Goal: Information Seeking & Learning: Learn about a topic

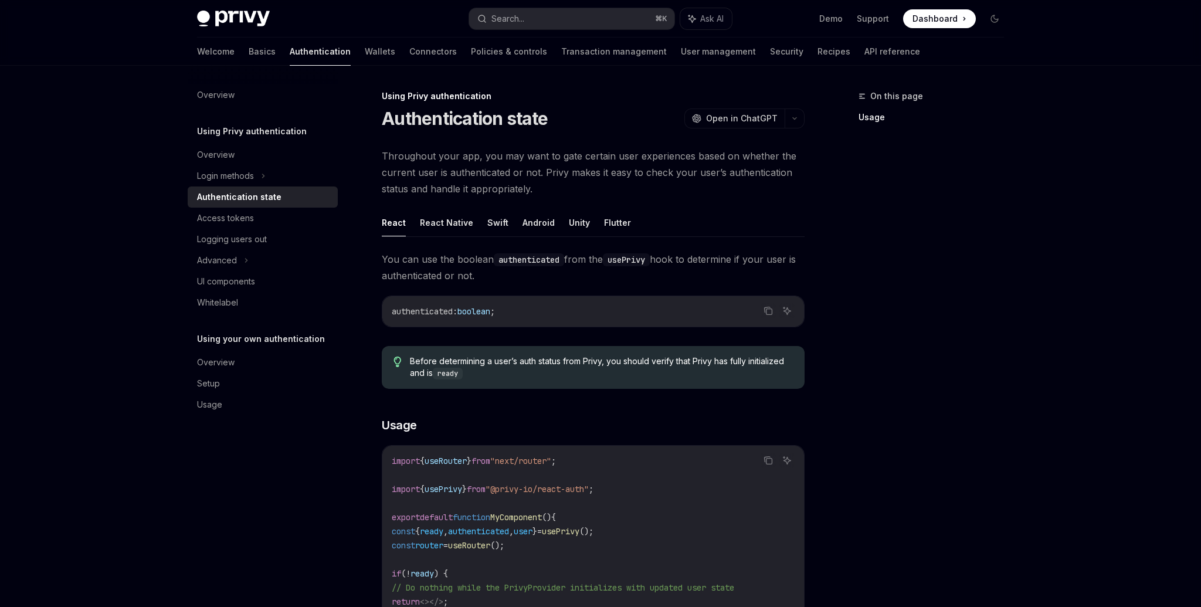
scroll to position [49, 0]
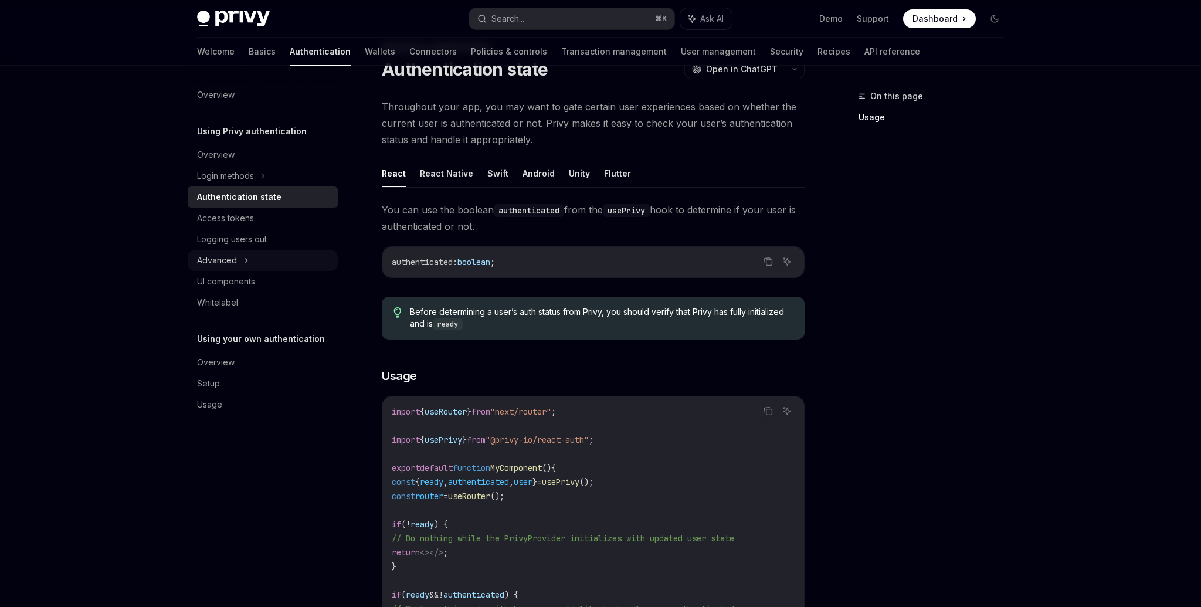
click at [266, 258] on div "Advanced" at bounding box center [263, 260] width 150 height 21
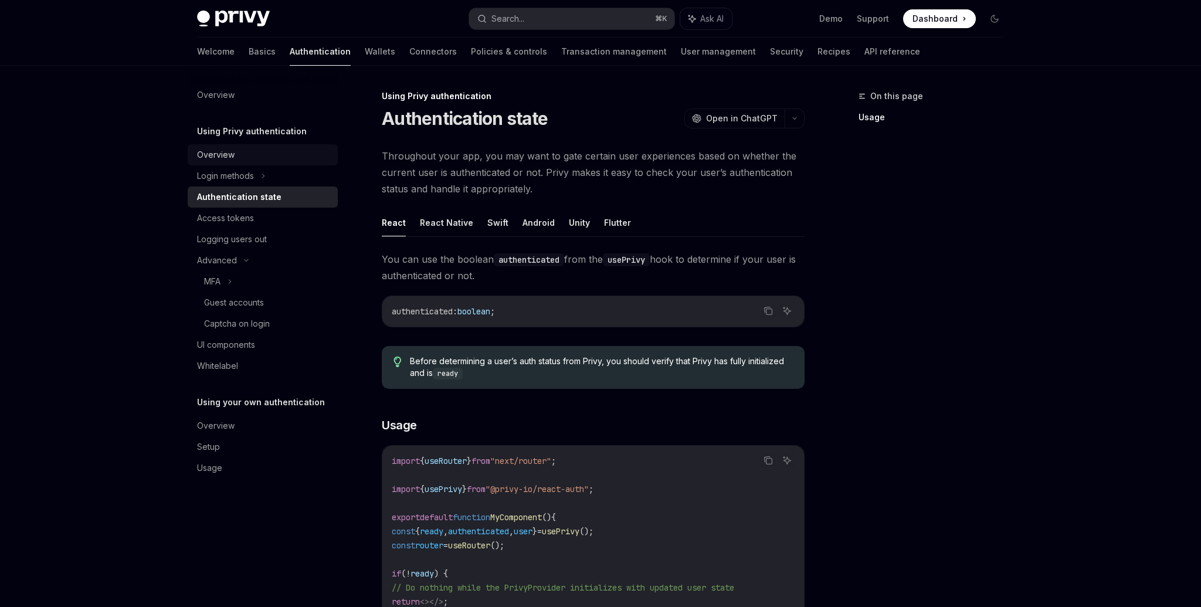
click at [257, 154] on div "Overview" at bounding box center [264, 155] width 134 height 14
type textarea "*"
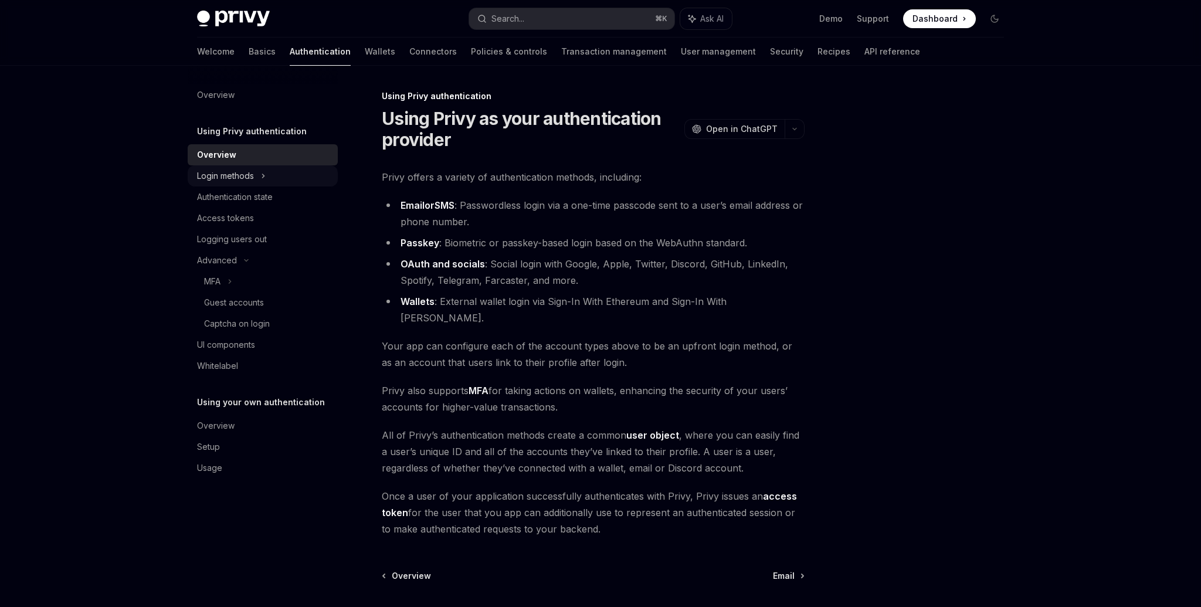
click at [254, 176] on div "Login methods" at bounding box center [225, 176] width 57 height 14
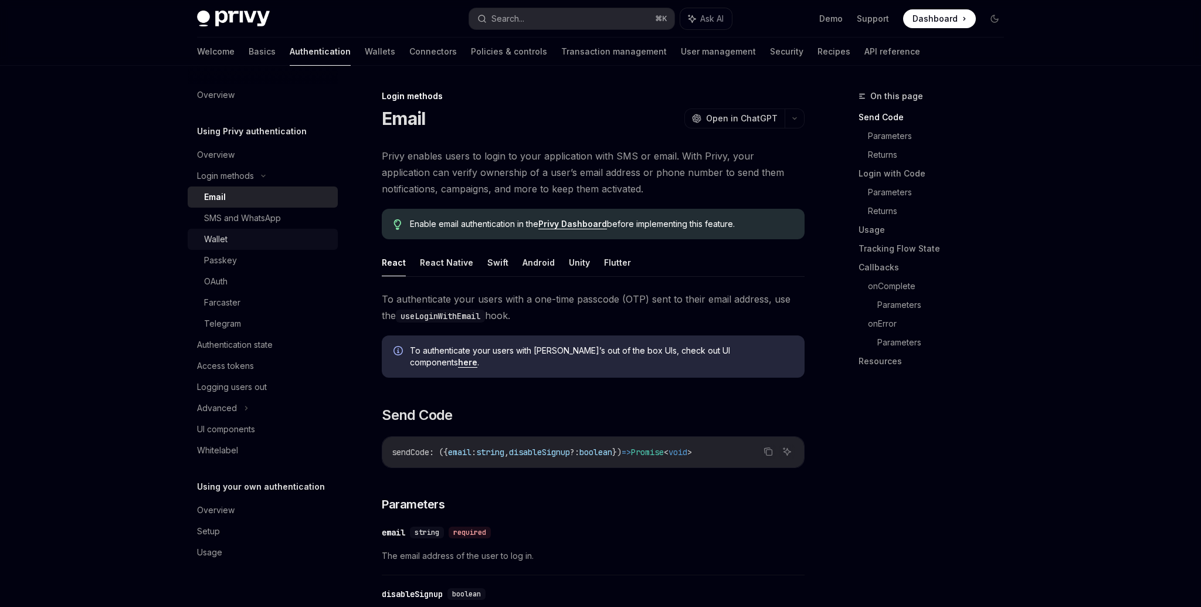
click at [231, 241] on div "Wallet" at bounding box center [267, 239] width 127 height 14
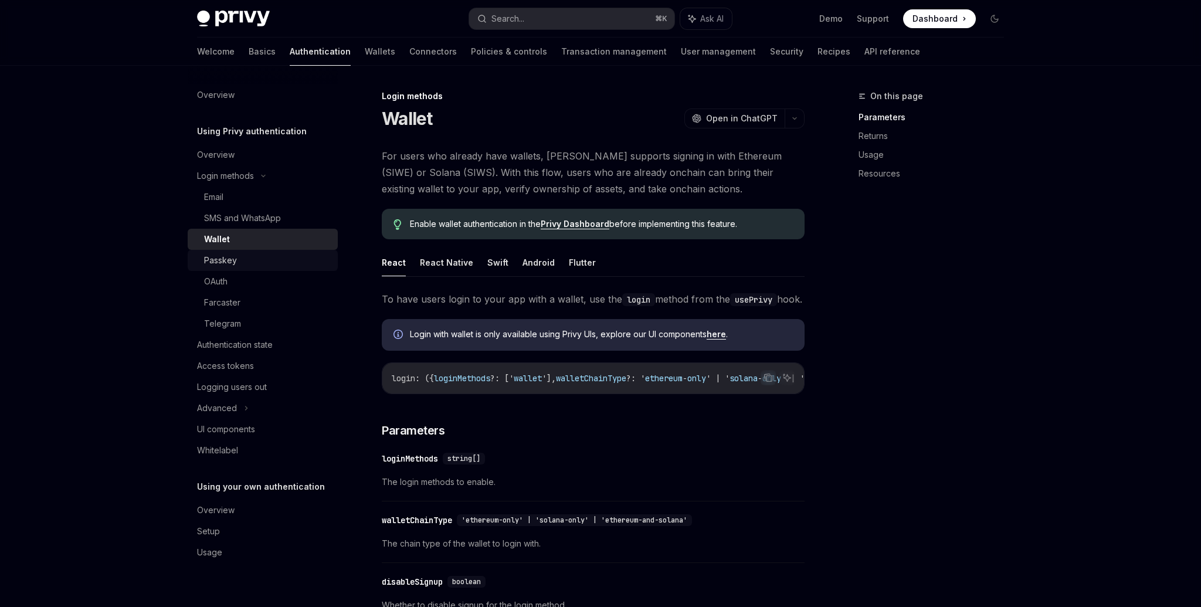
click at [230, 268] on link "Passkey" at bounding box center [263, 260] width 150 height 21
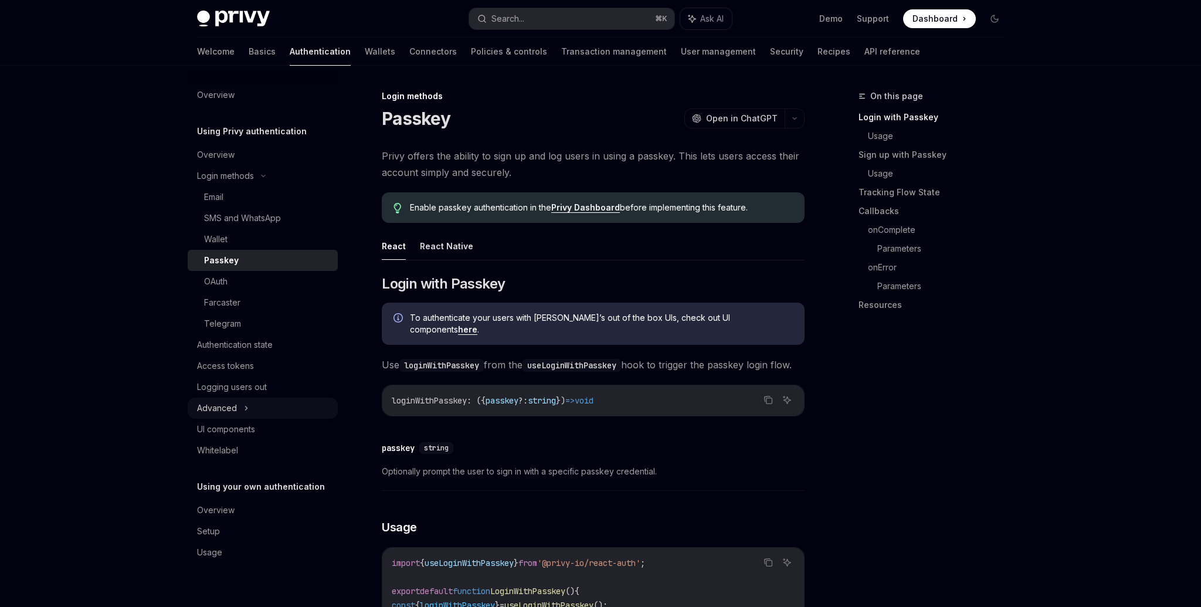
click at [237, 407] on div "Advanced" at bounding box center [263, 407] width 150 height 21
click at [230, 430] on icon at bounding box center [230, 429] width 2 height 4
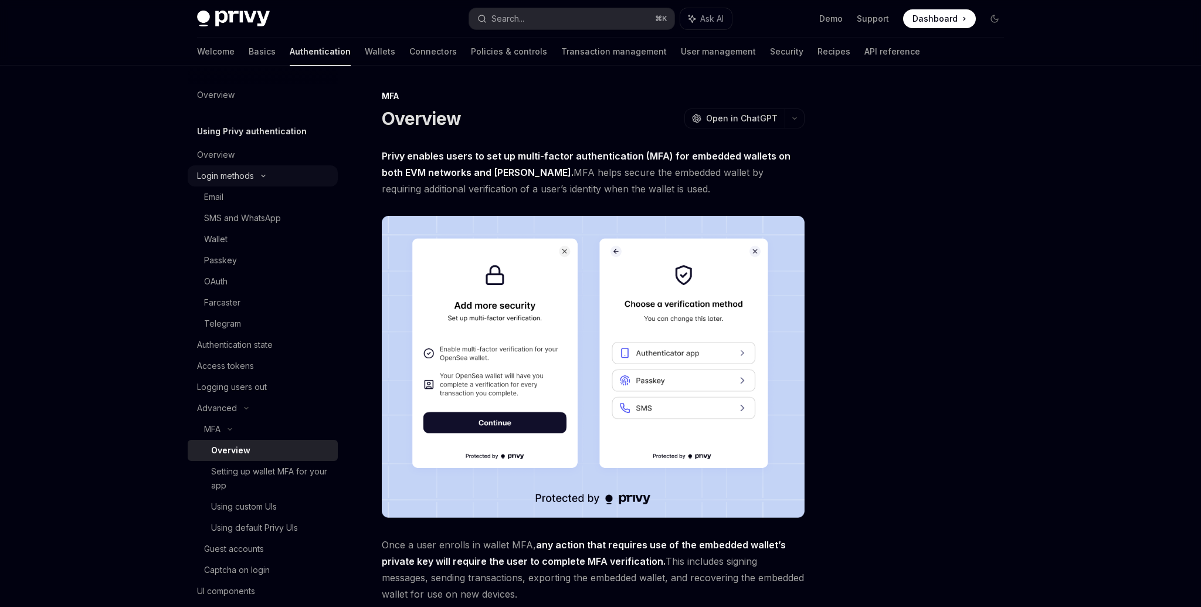
scroll to position [141, 0]
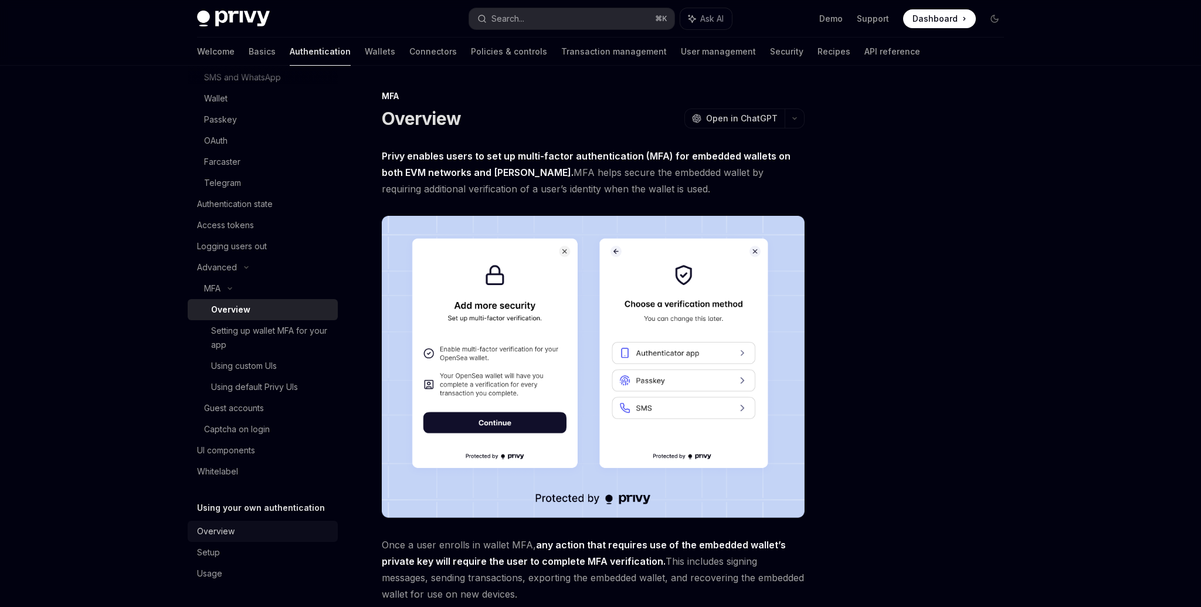
click at [252, 533] on div "Overview" at bounding box center [264, 531] width 134 height 14
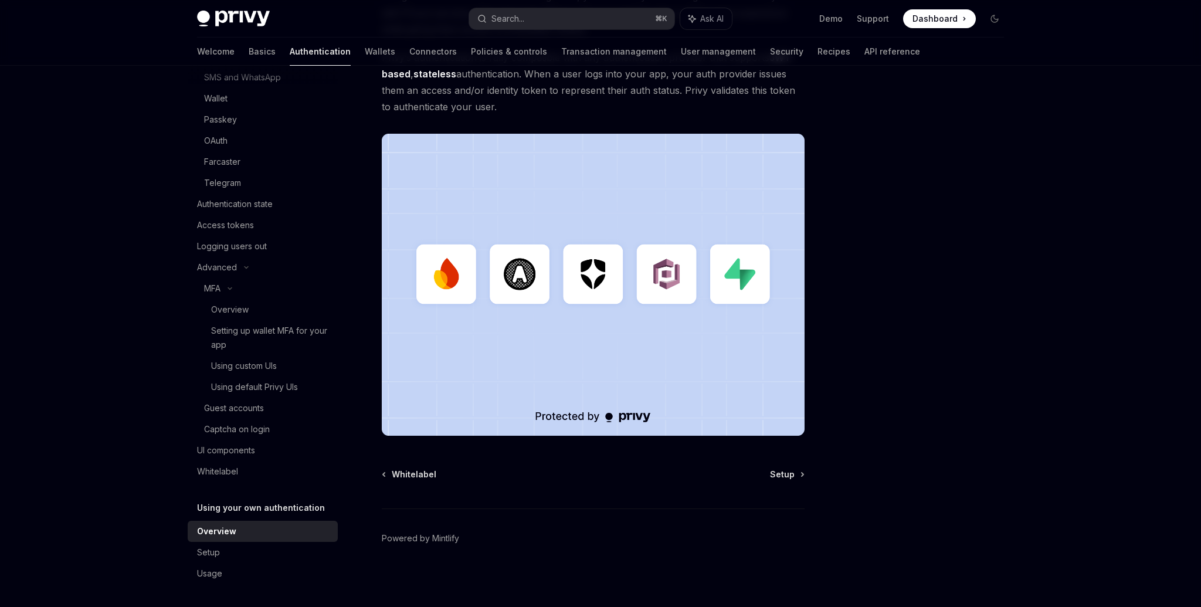
scroll to position [227, 0]
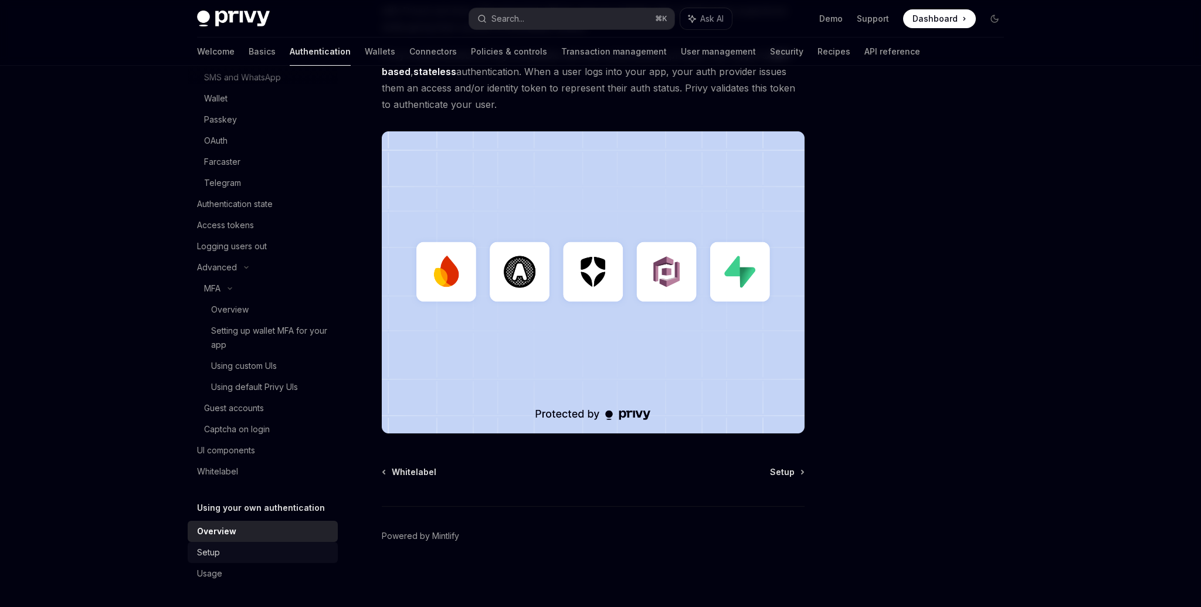
click at [229, 549] on div "Setup" at bounding box center [264, 552] width 134 height 14
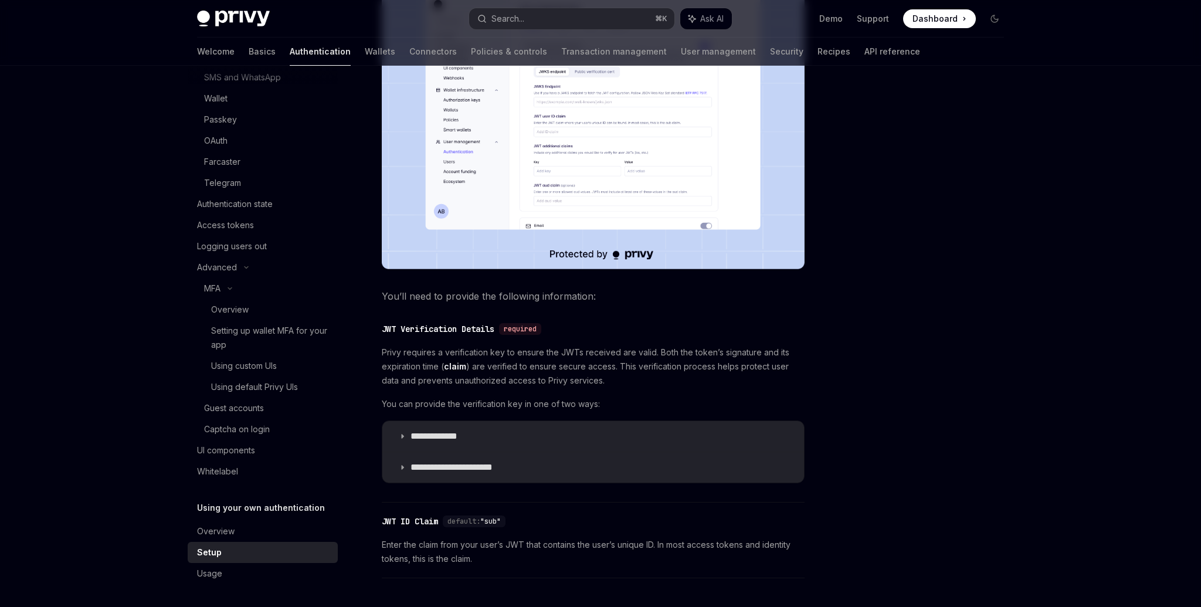
scroll to position [489, 0]
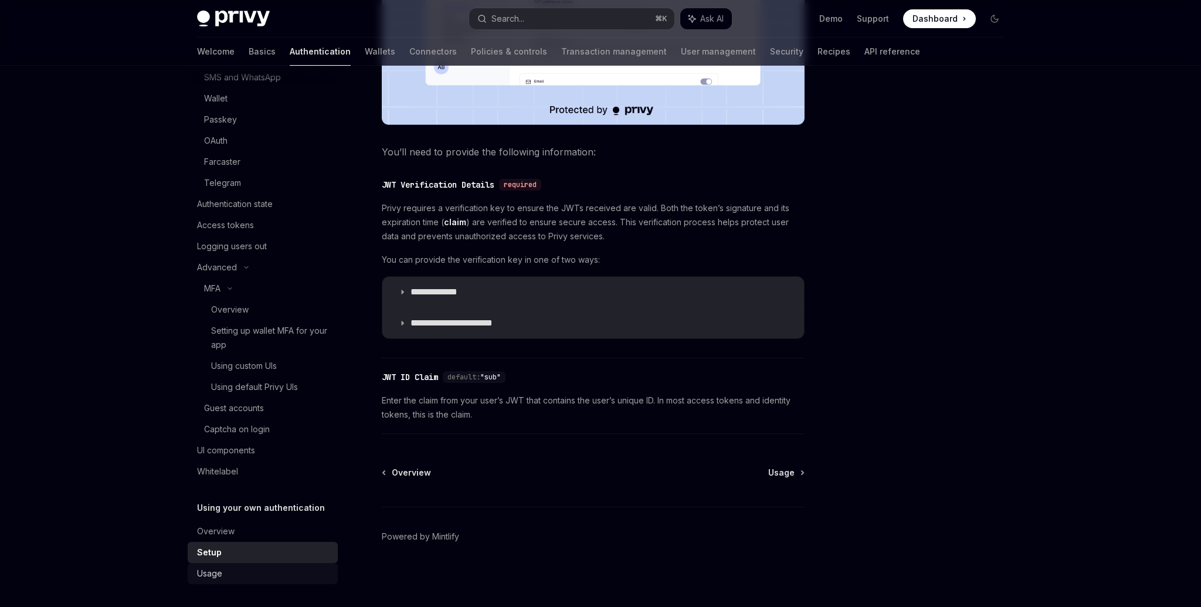
click at [226, 569] on div "Usage" at bounding box center [264, 573] width 134 height 14
type textarea "*"
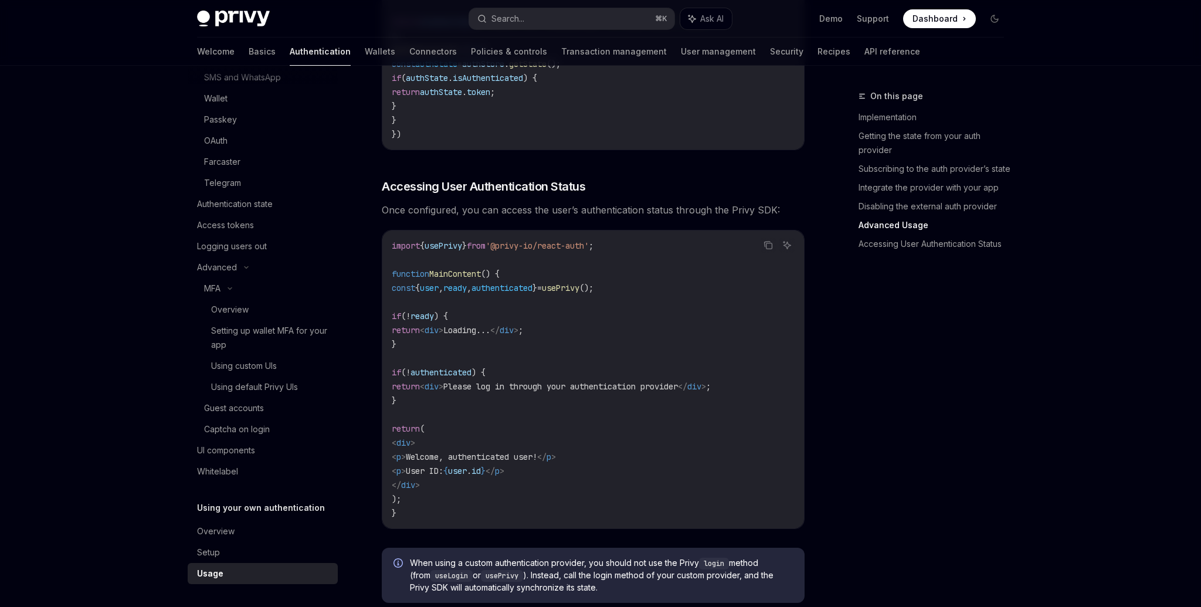
scroll to position [2150, 0]
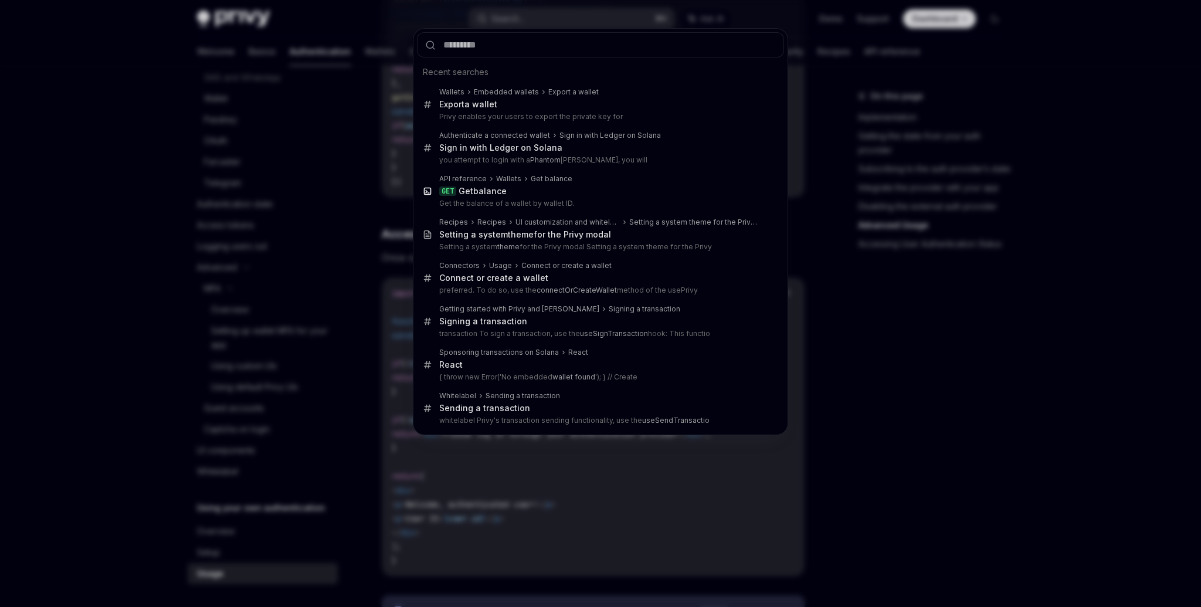
type input "**********"
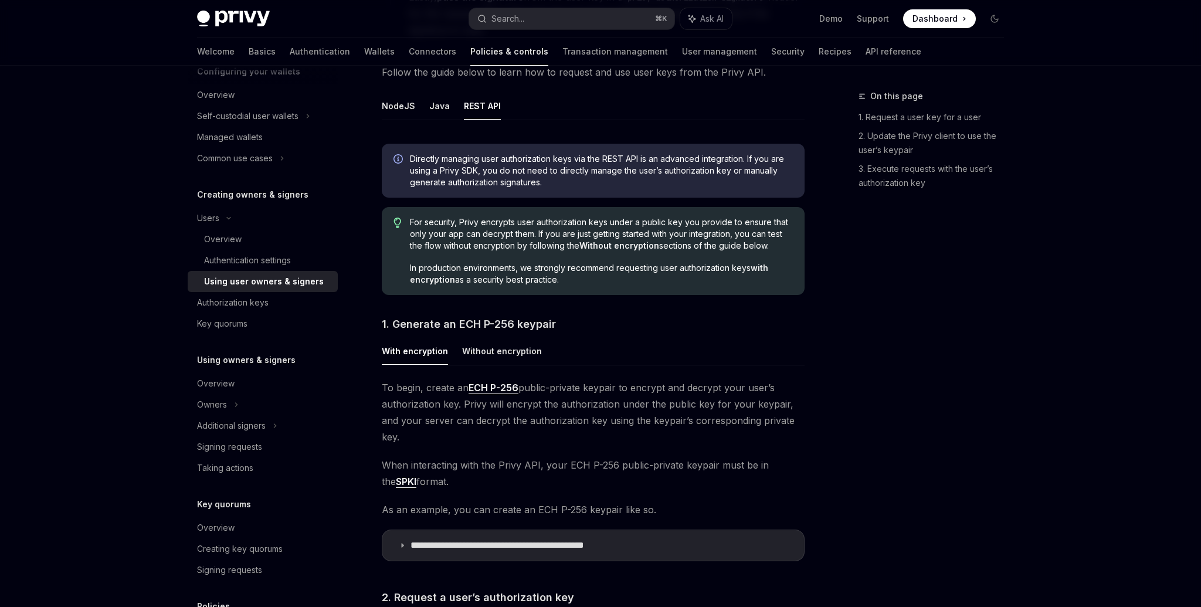
scroll to position [297, 0]
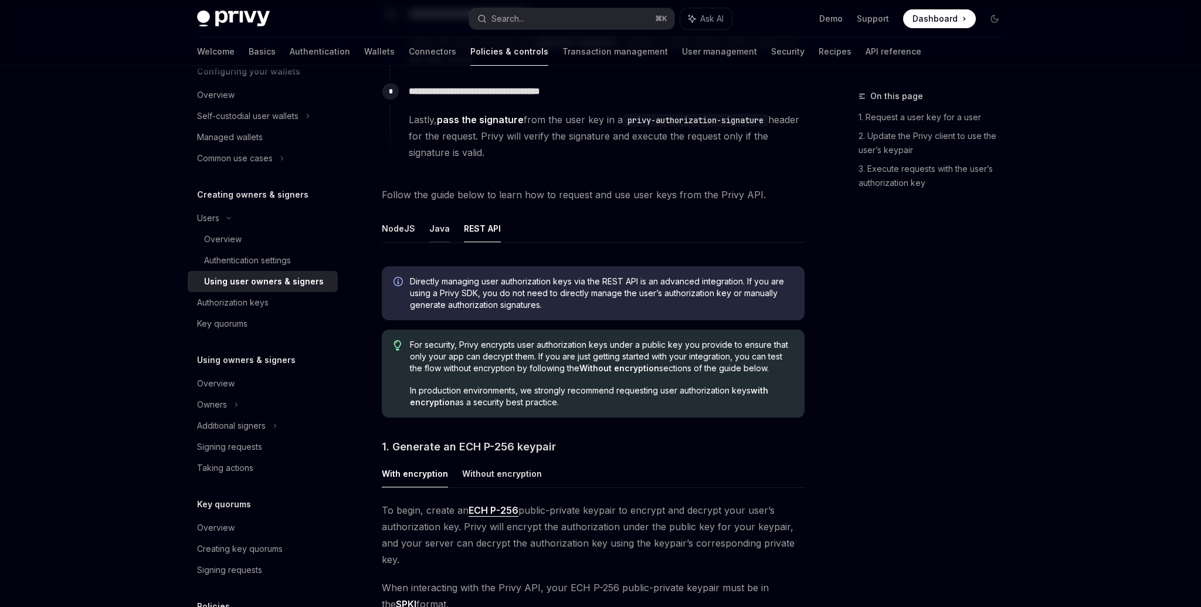
click at [440, 229] on button "Java" at bounding box center [439, 229] width 21 height 28
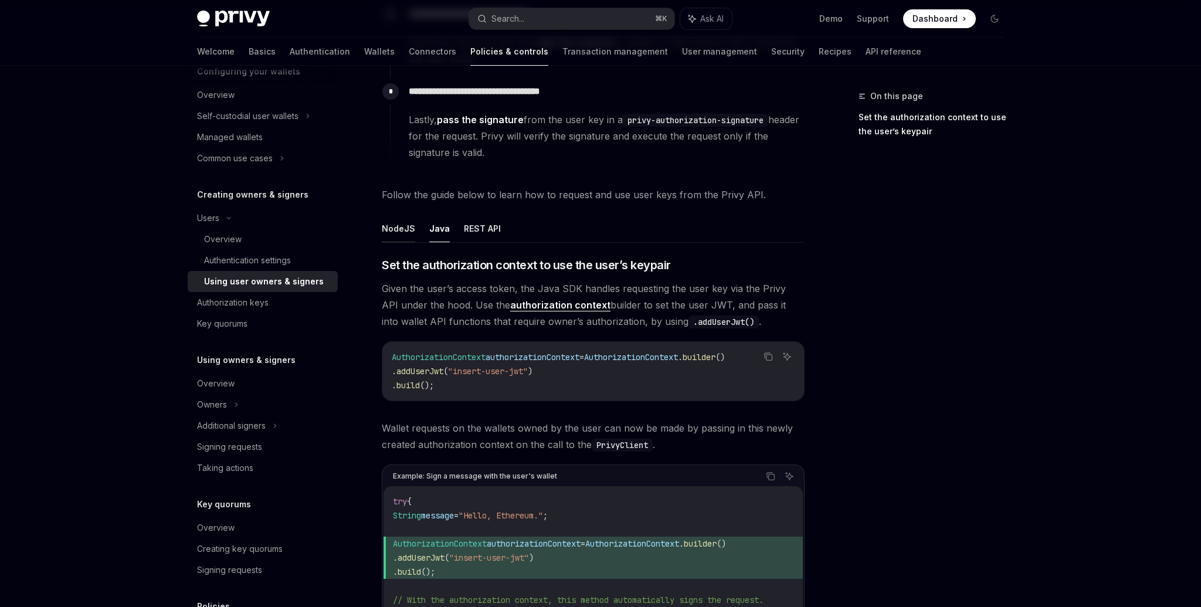
click at [402, 230] on button "NodeJS" at bounding box center [398, 229] width 33 height 28
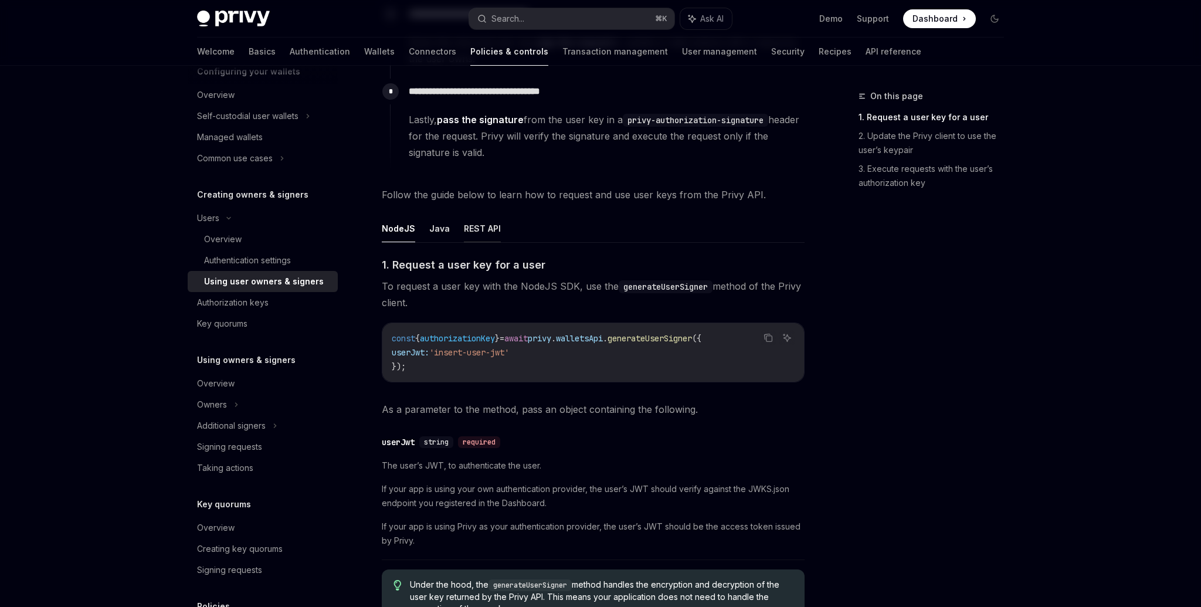
click at [477, 230] on button "REST API" at bounding box center [482, 229] width 37 height 28
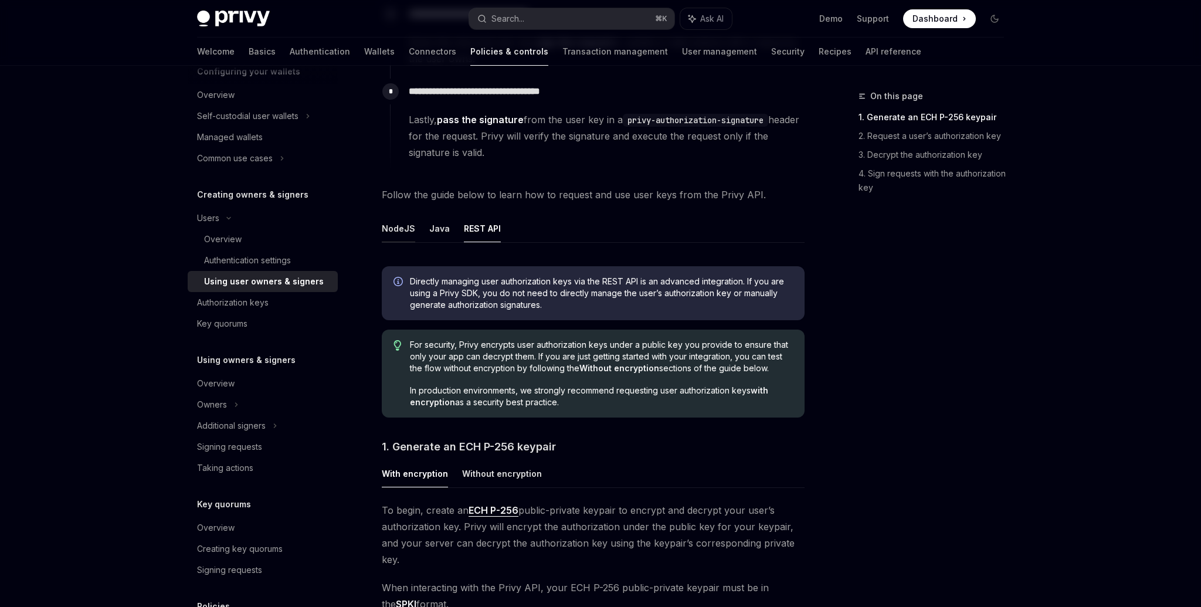
click at [389, 227] on button "NodeJS" at bounding box center [398, 229] width 33 height 28
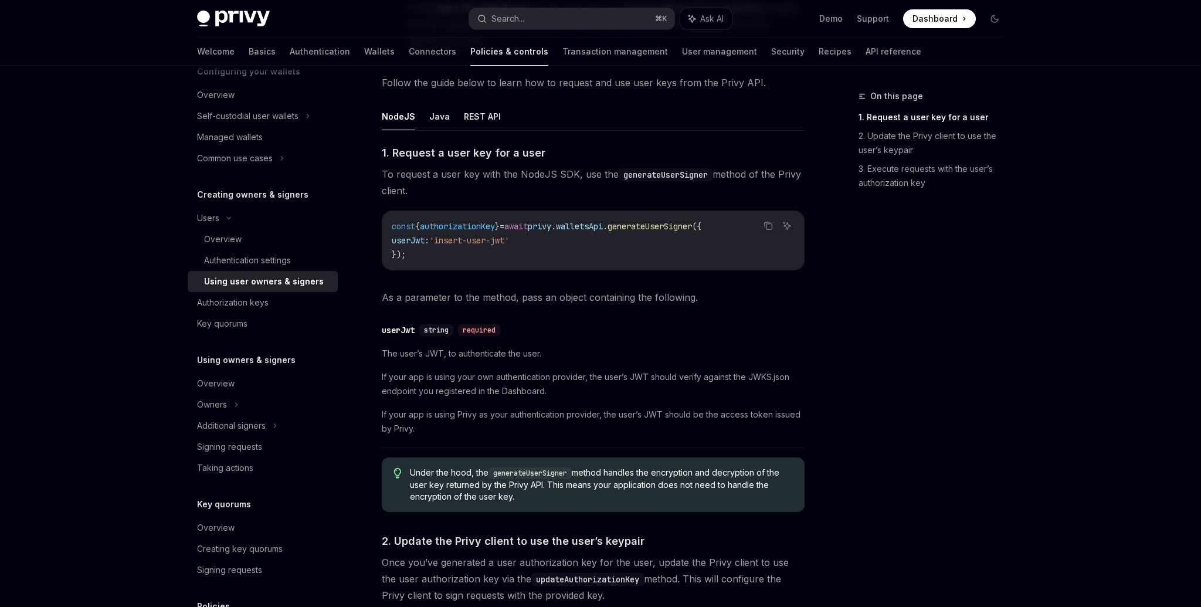
scroll to position [323, 0]
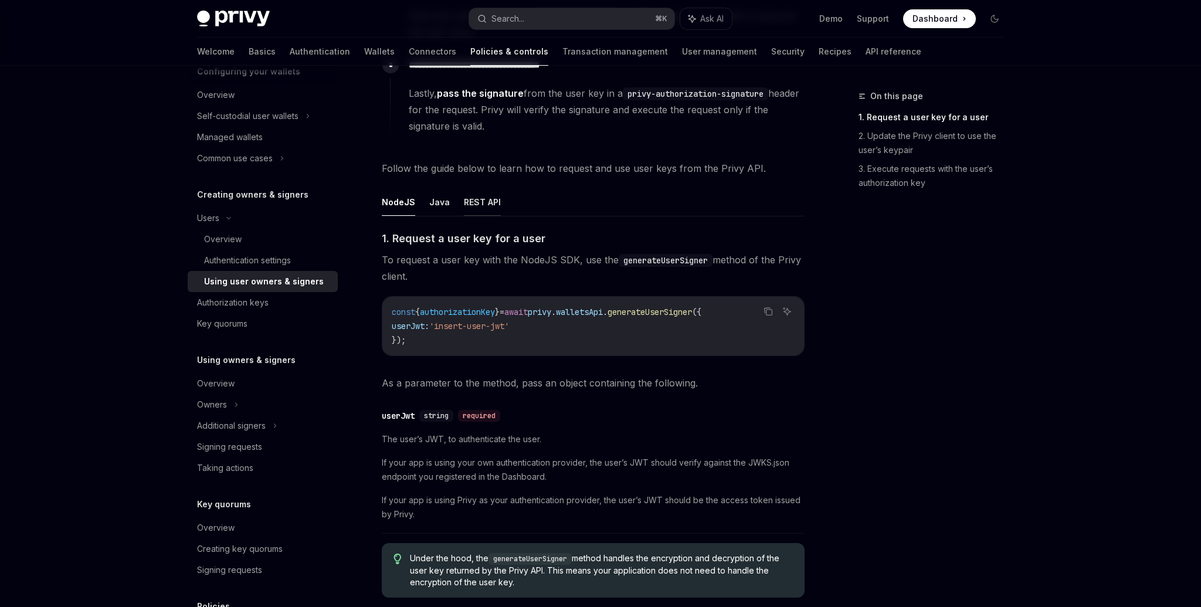
click at [478, 205] on button "REST API" at bounding box center [482, 202] width 37 height 28
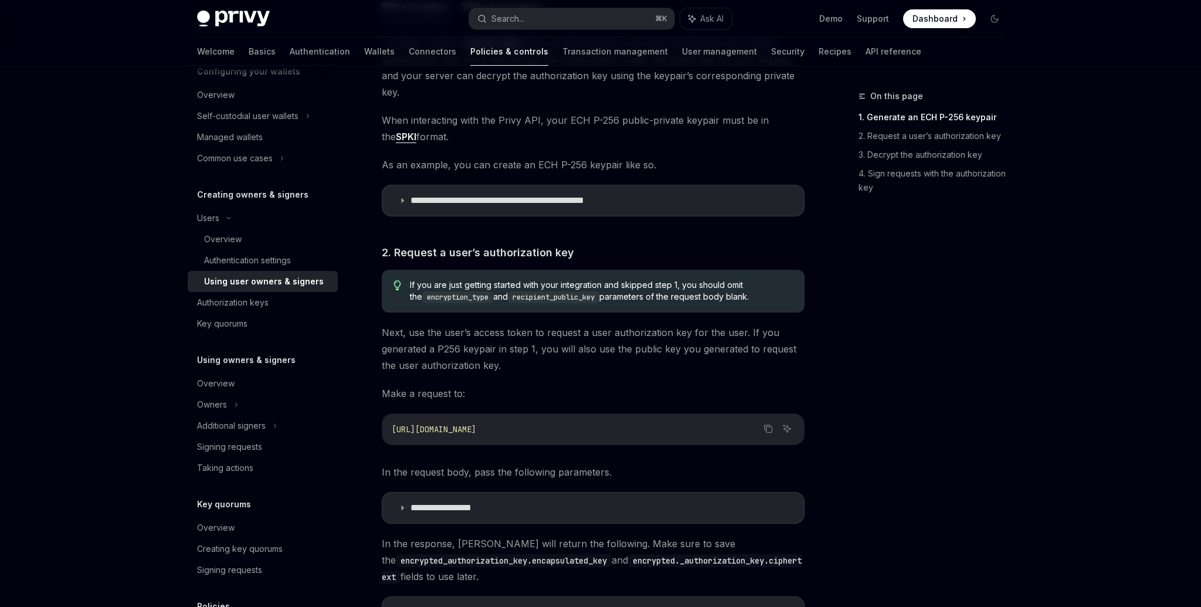
scroll to position [969, 0]
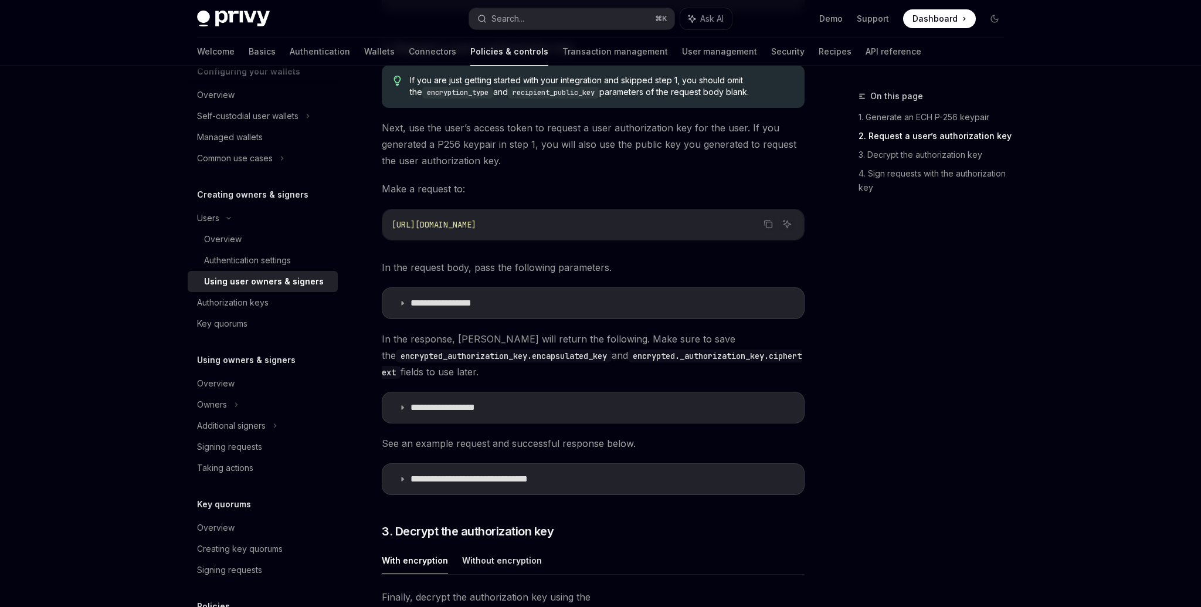
click at [479, 297] on p "**********" at bounding box center [453, 303] width 87 height 12
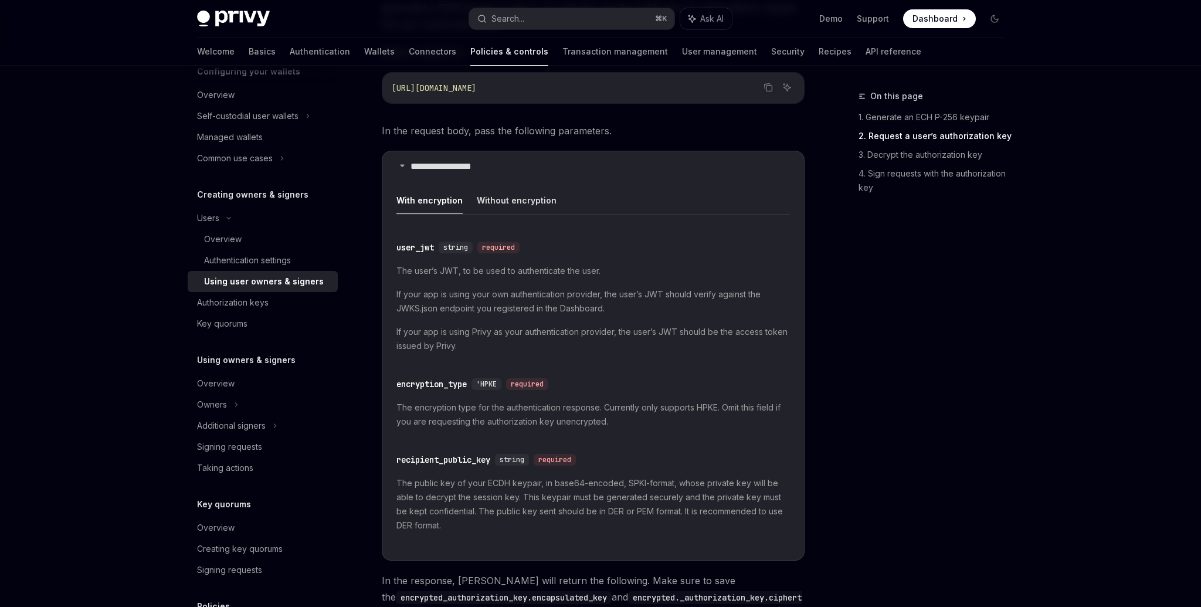
scroll to position [1158, 0]
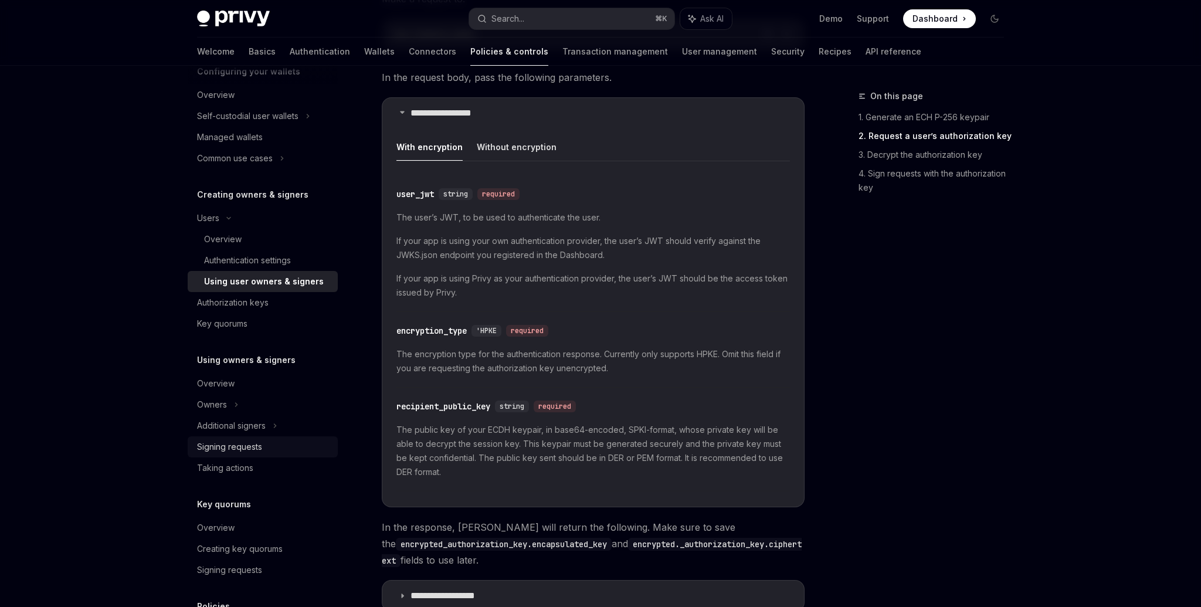
click at [246, 446] on div "Signing requests" at bounding box center [229, 447] width 65 height 14
type textarea "*"
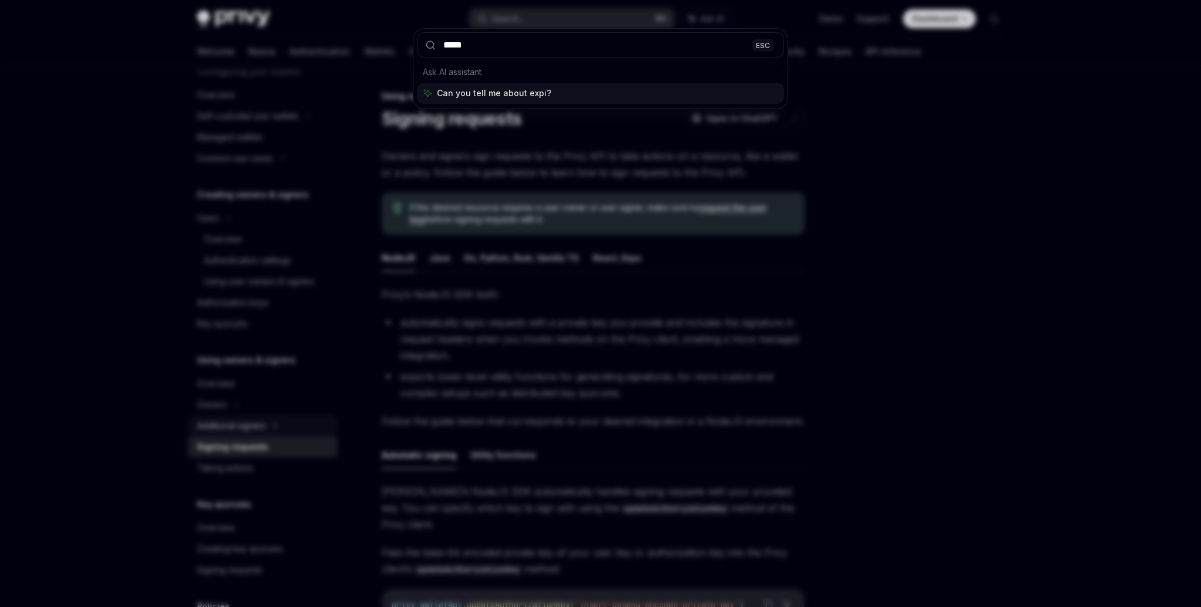
type input "******"
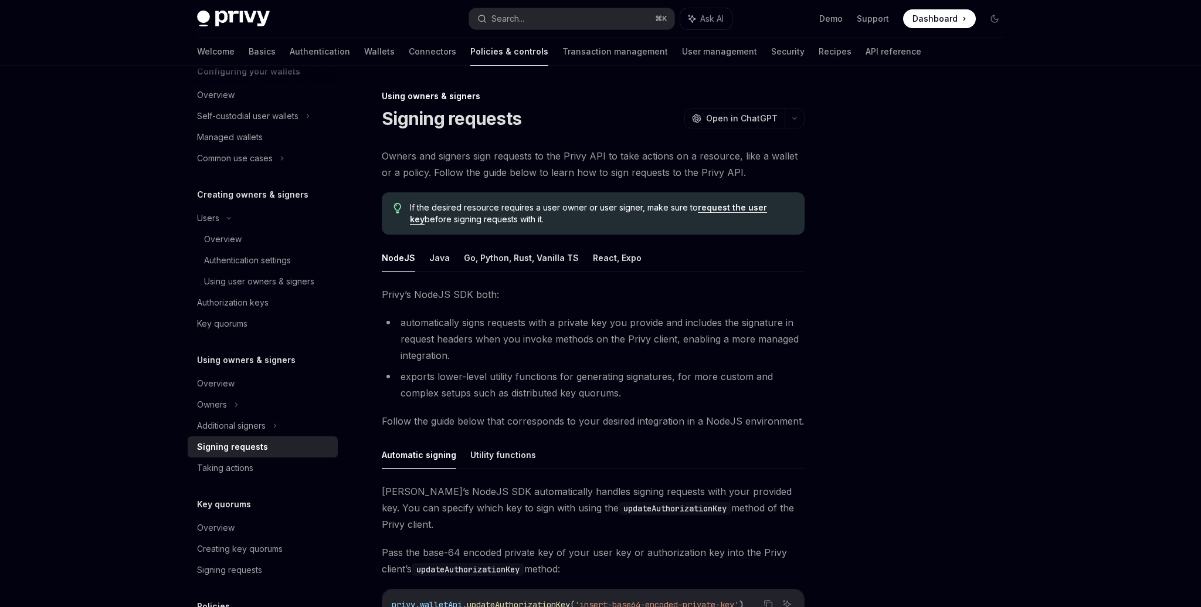
type textarea "*"
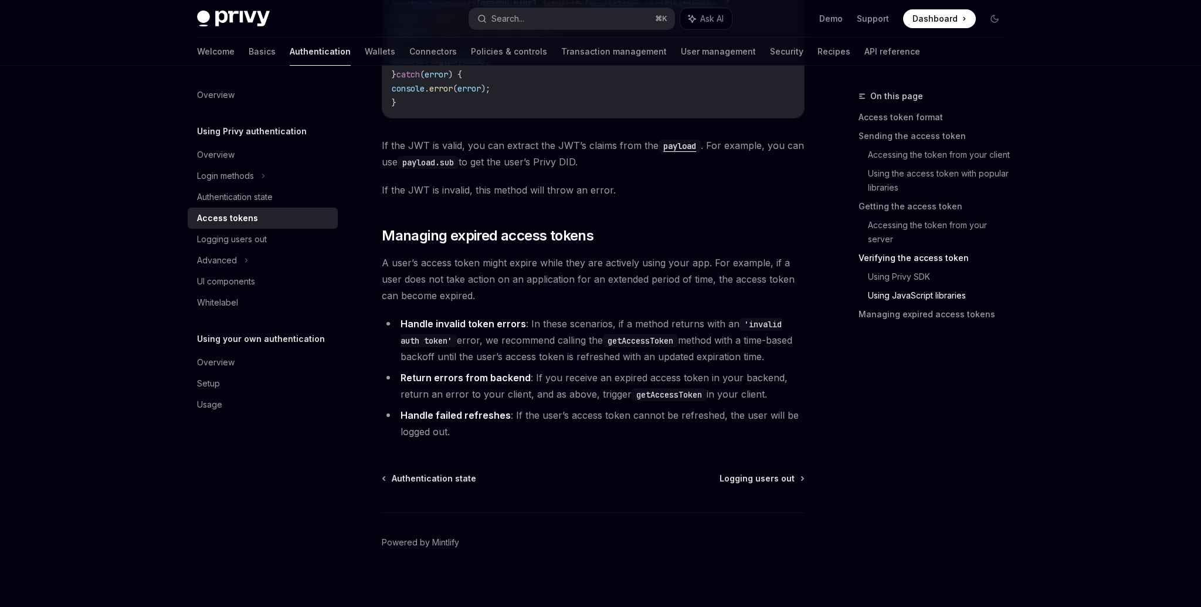
click at [626, 334] on code "getAccessToken" at bounding box center [640, 340] width 75 height 13
copy code "getAccessToken"
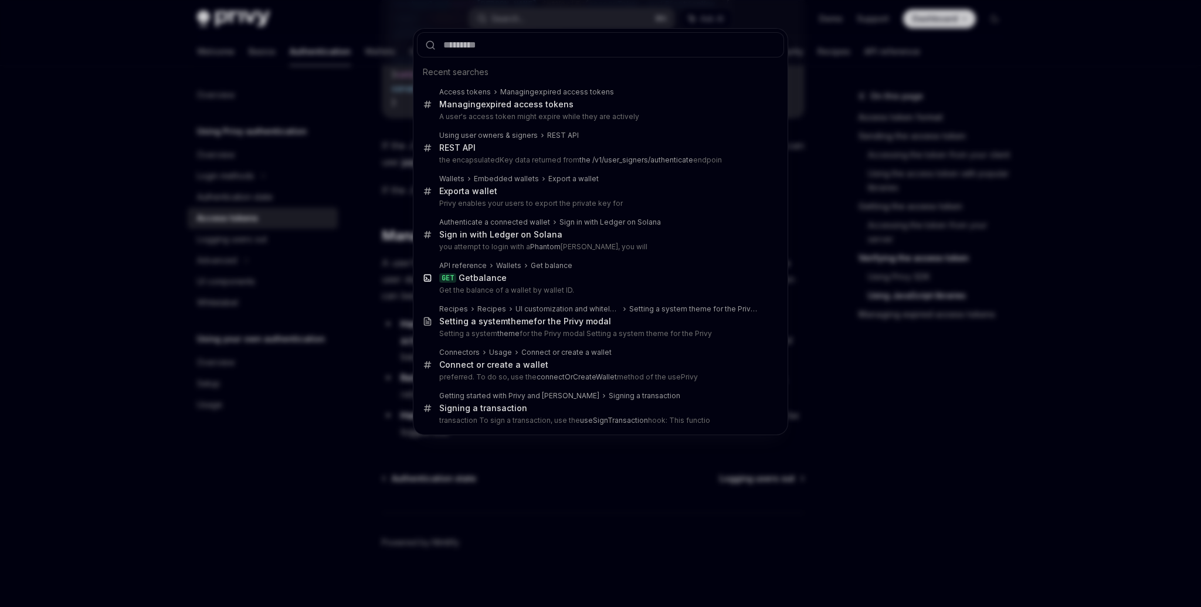
type input "**********"
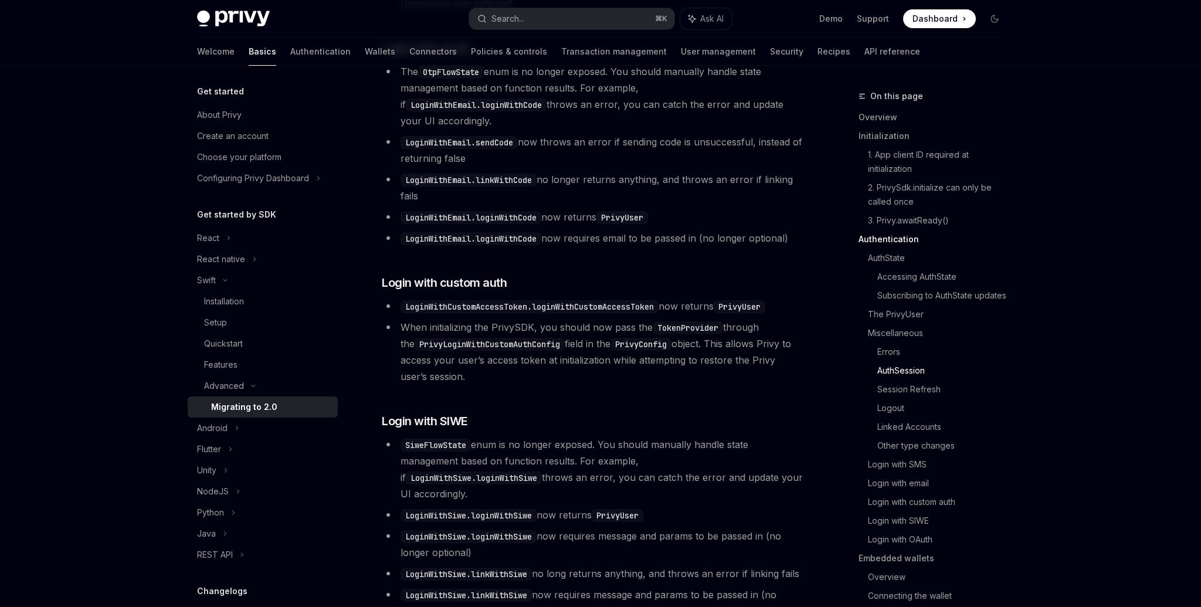
scroll to position [2145, 0]
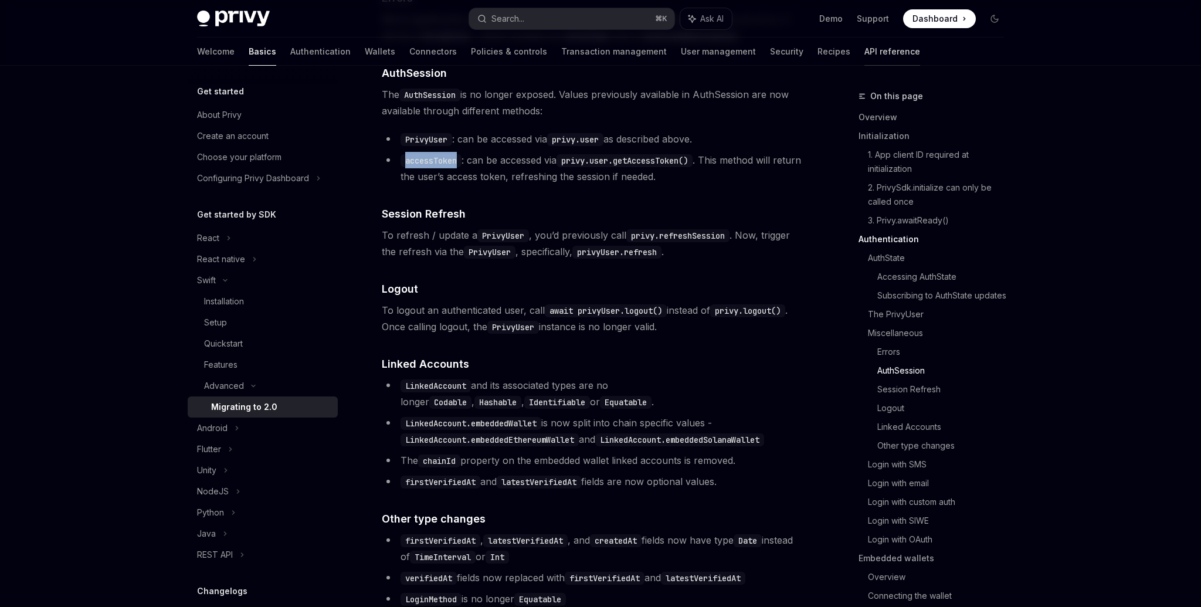
click at [864, 46] on link "API reference" at bounding box center [892, 52] width 56 height 28
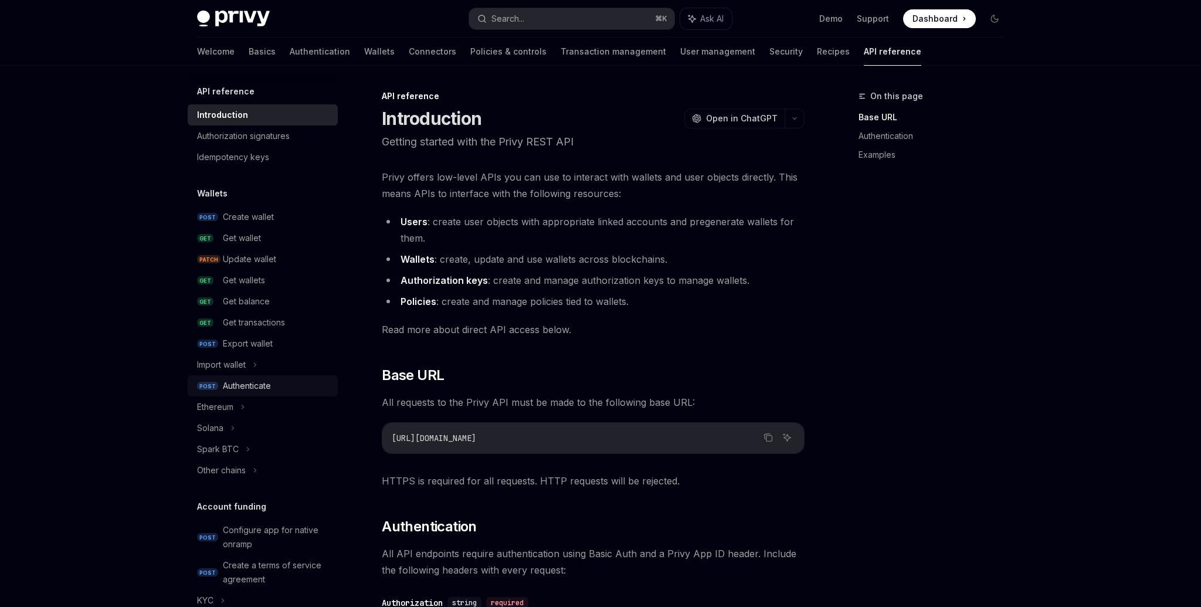
scroll to position [70, 0]
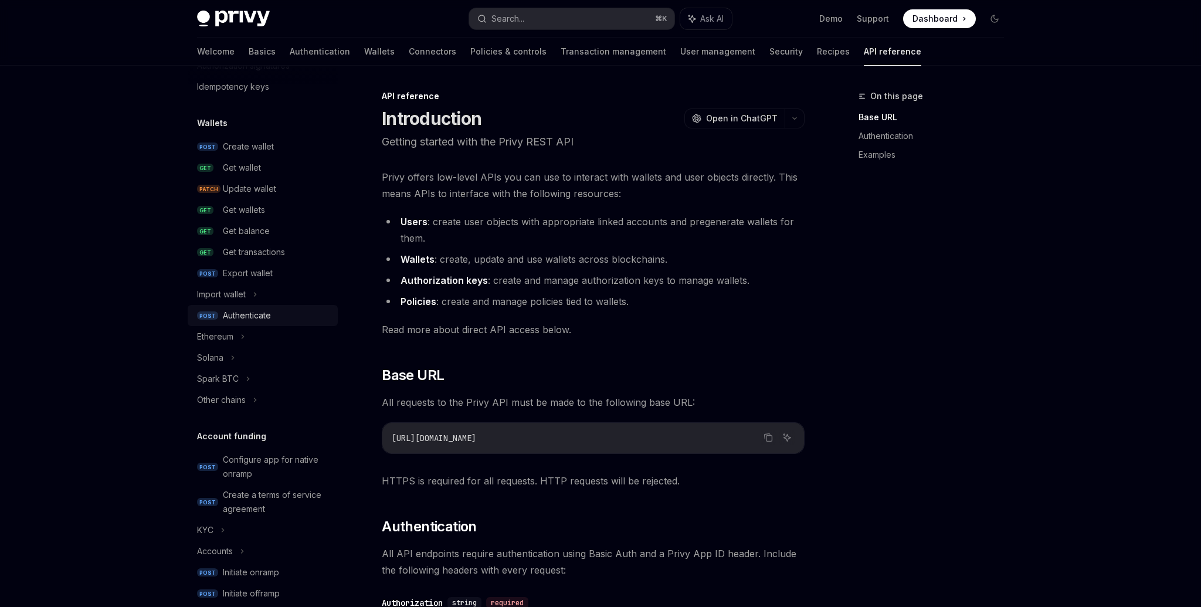
click at [240, 321] on div "Authenticate" at bounding box center [247, 315] width 48 height 14
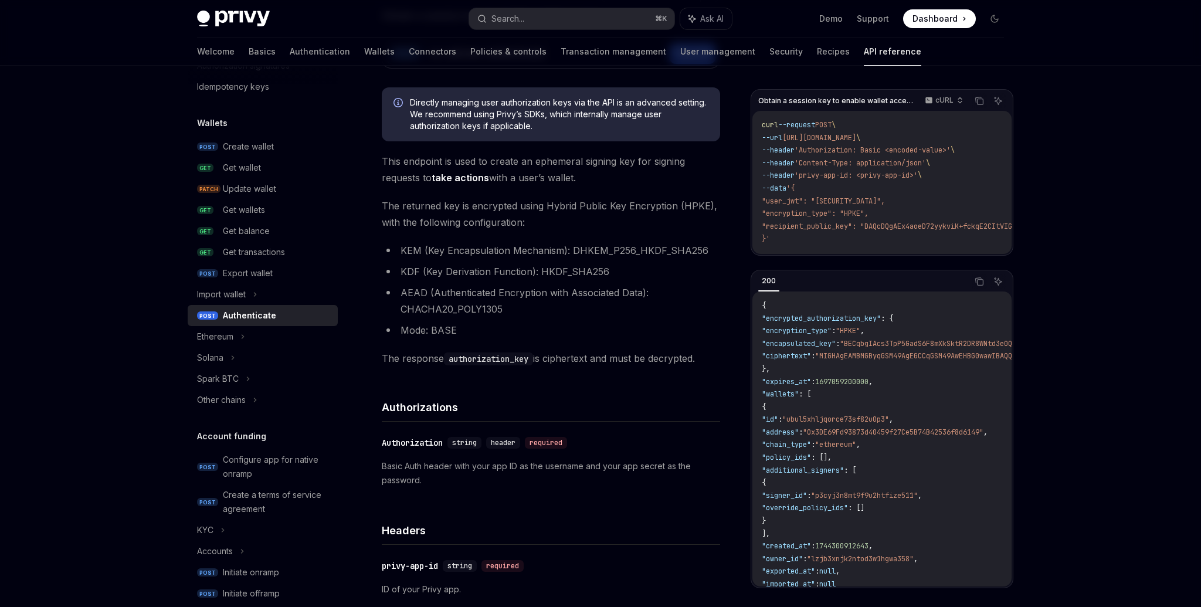
scroll to position [223, 0]
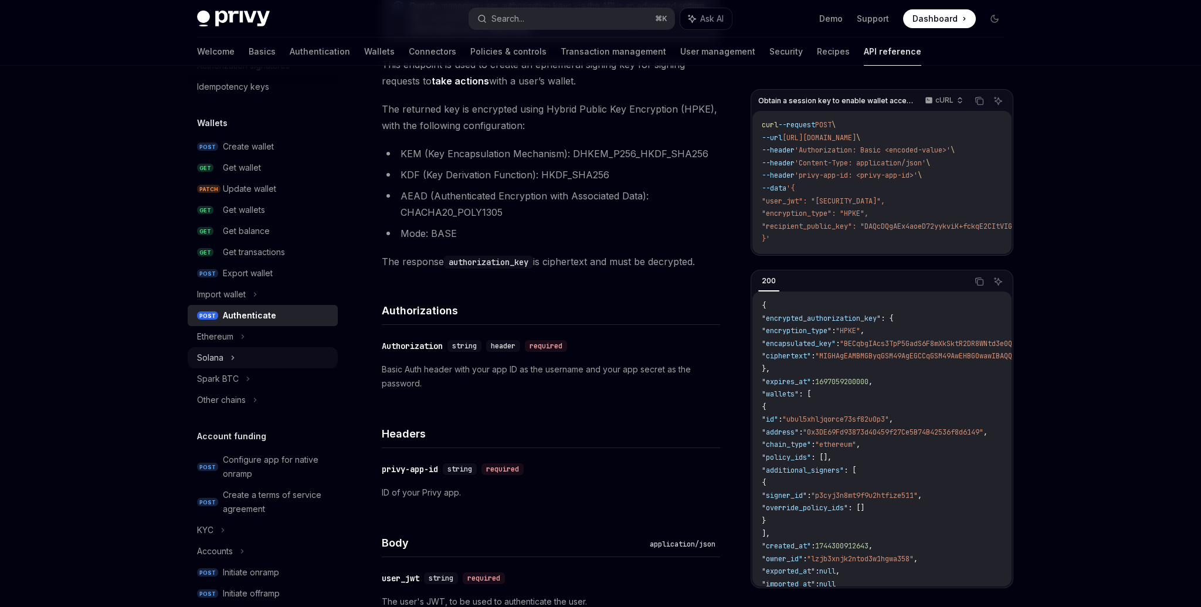
click at [224, 361] on div "Solana" at bounding box center [263, 357] width 150 height 21
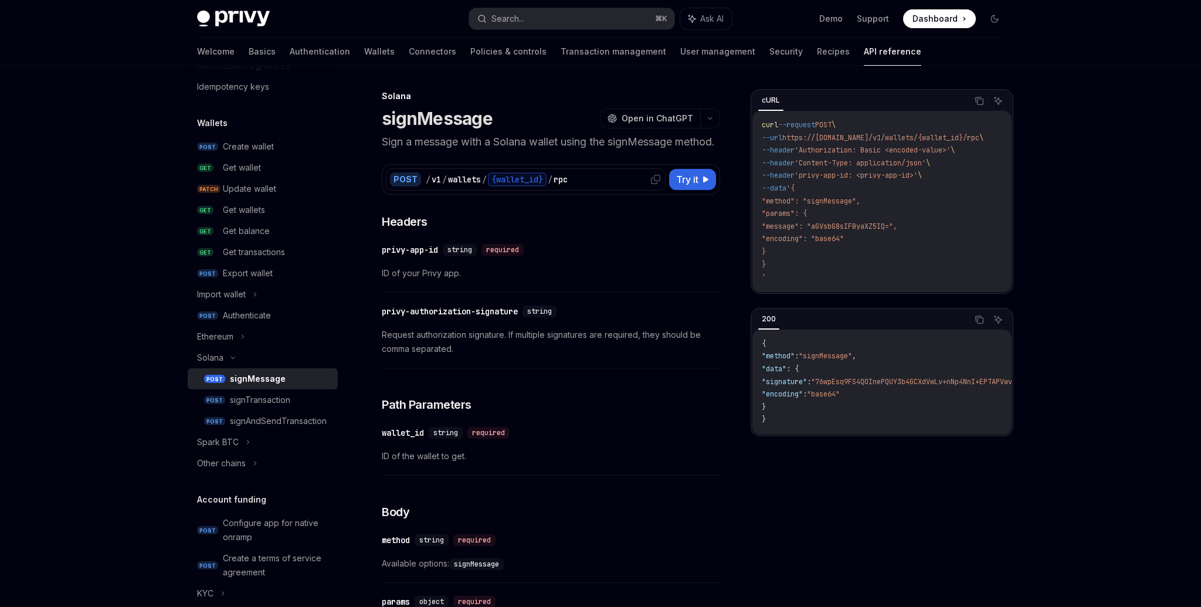
click at [503, 186] on div "{wallet_id}" at bounding box center [517, 179] width 59 height 14
click at [245, 314] on div "Authenticate" at bounding box center [247, 315] width 48 height 14
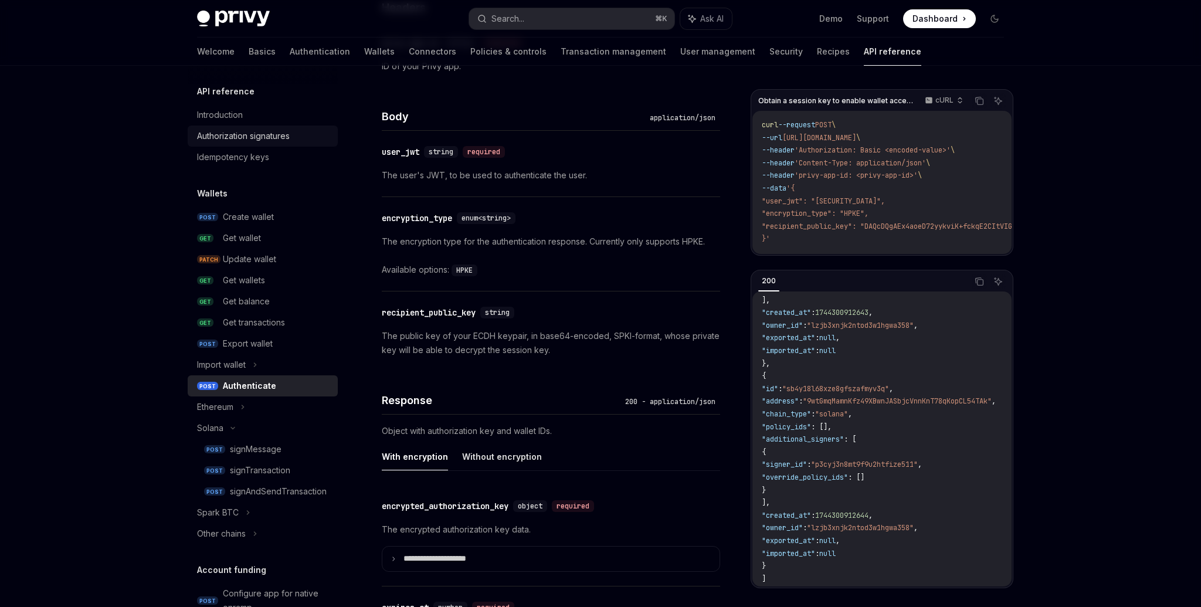
click at [257, 138] on div "Authorization signatures" at bounding box center [243, 136] width 93 height 14
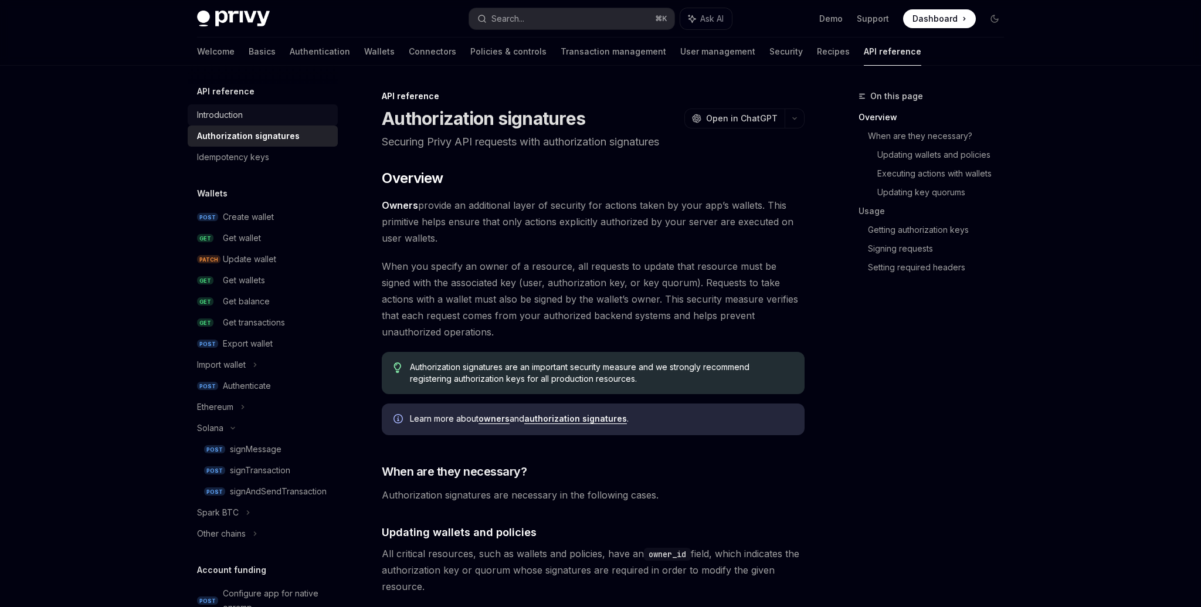
click at [248, 121] on div "Introduction" at bounding box center [264, 115] width 134 height 14
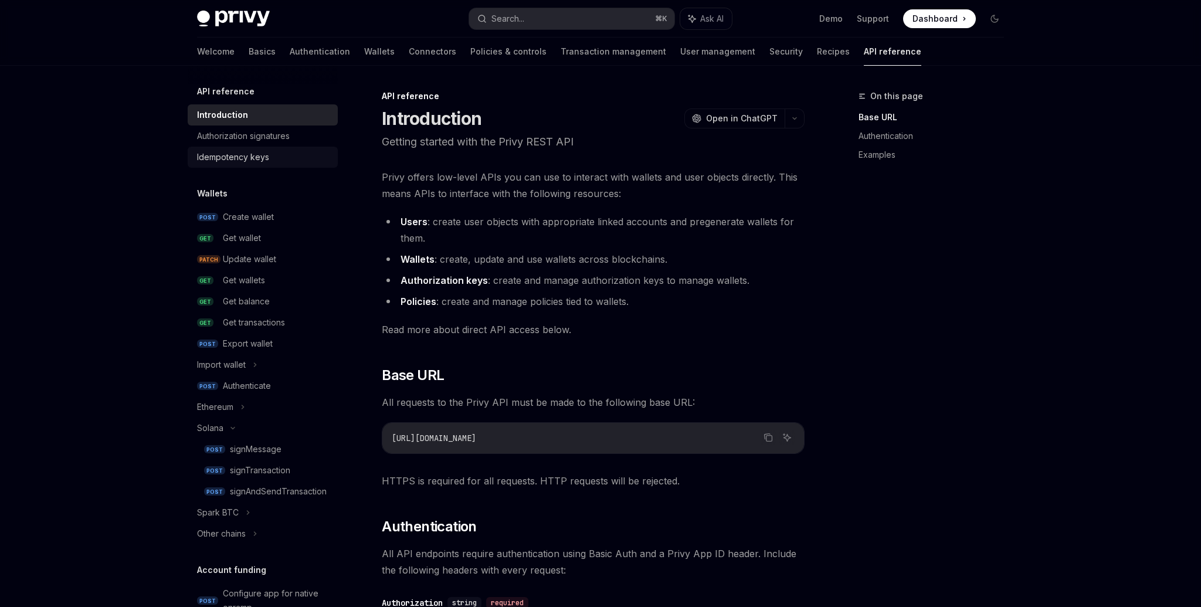
click at [243, 158] on div "Idempotency keys" at bounding box center [233, 157] width 72 height 14
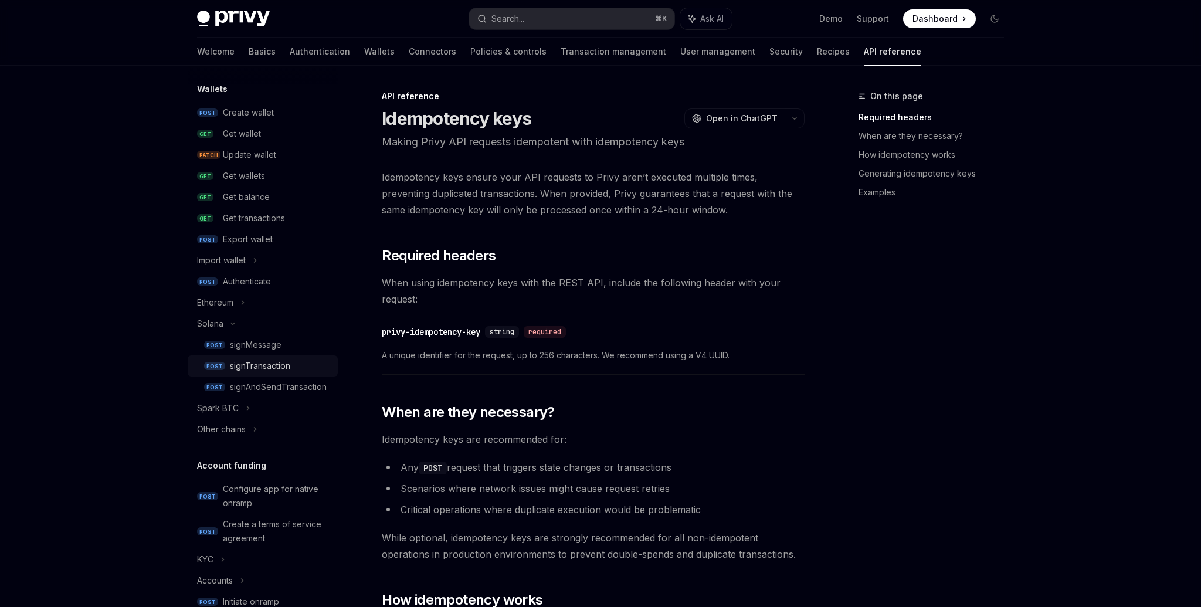
scroll to position [310, 0]
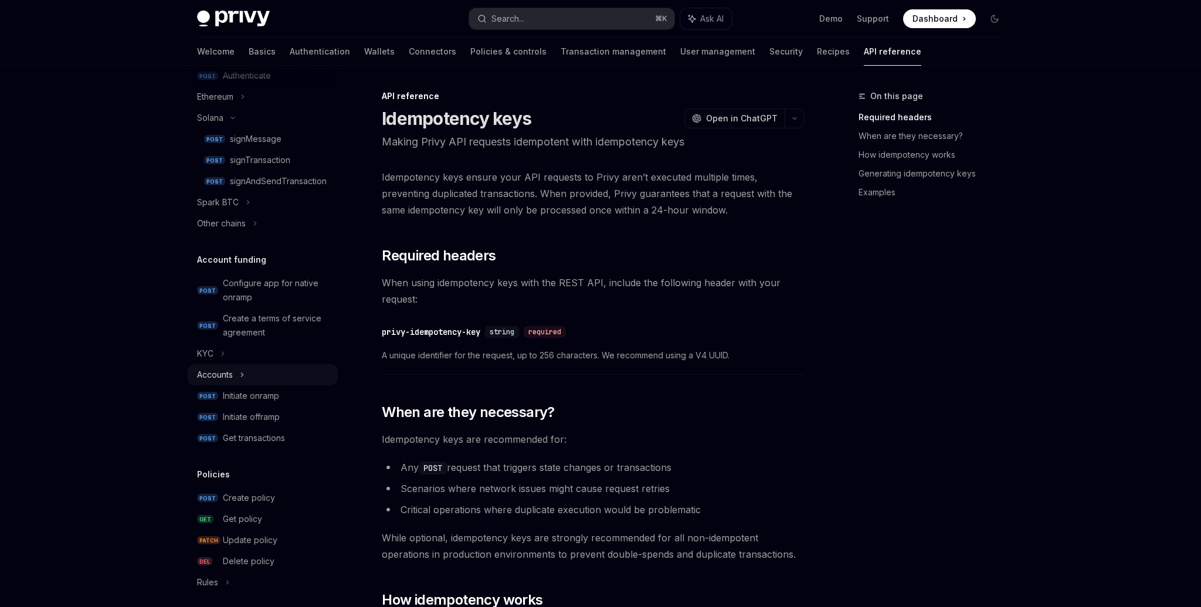
click at [247, 372] on div "Accounts" at bounding box center [263, 374] width 150 height 21
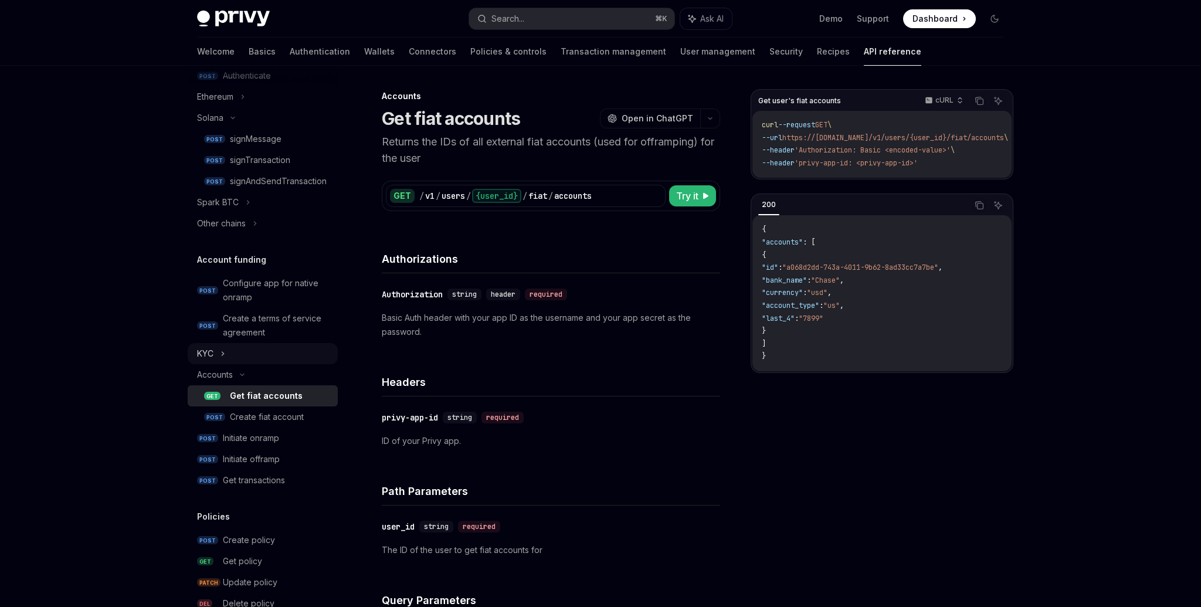
click at [233, 354] on div "KYC" at bounding box center [263, 353] width 150 height 21
type textarea "*"
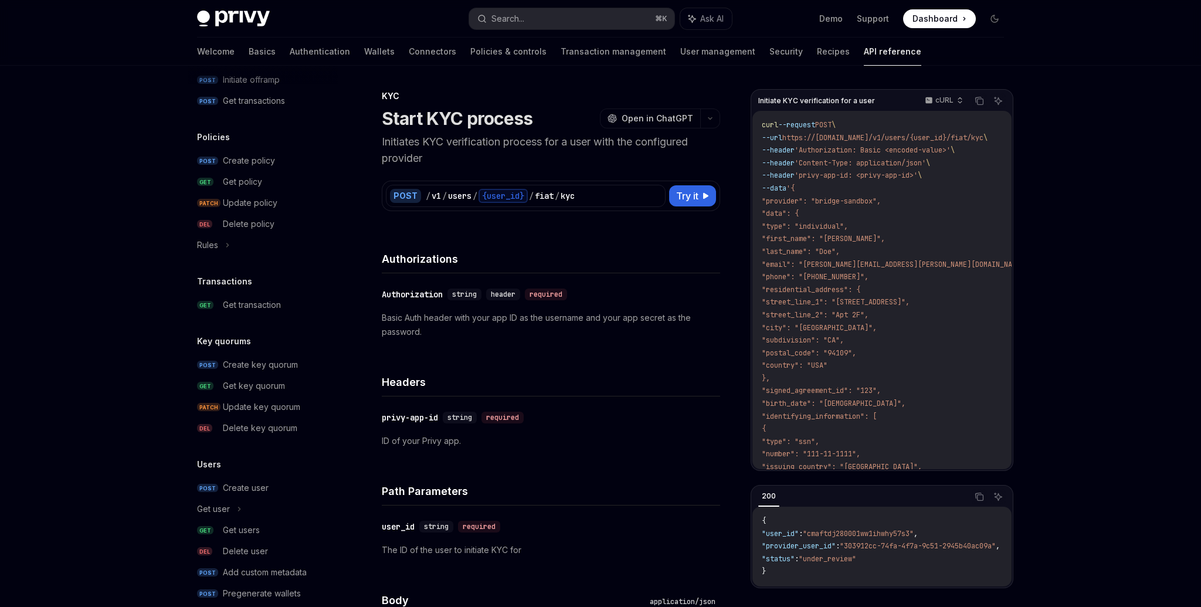
scroll to position [773, 0]
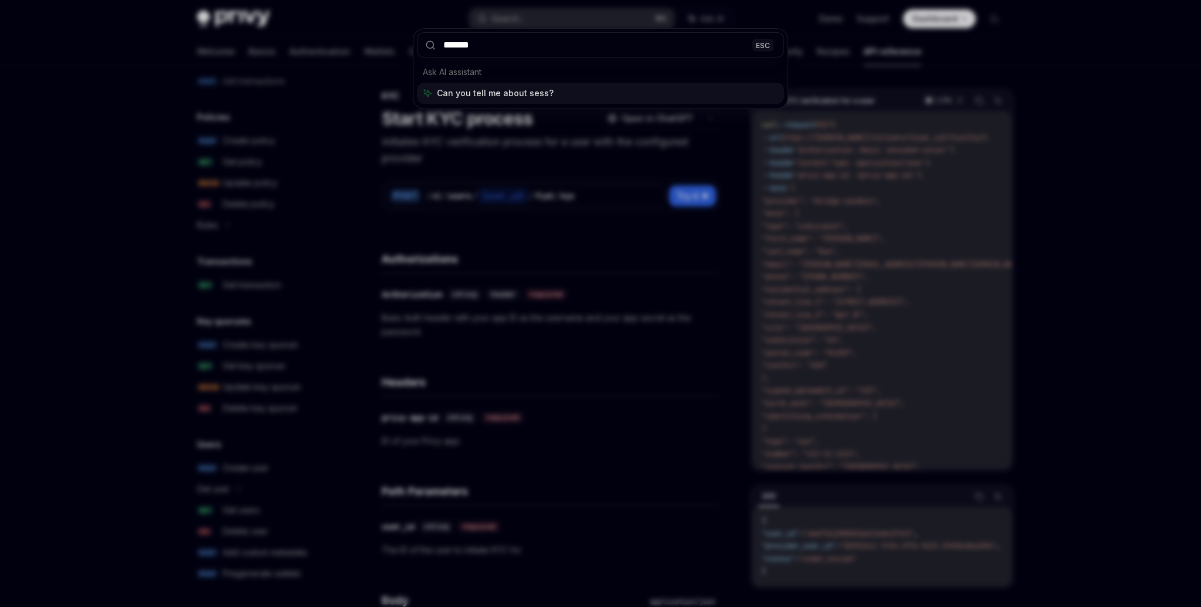
type input "********"
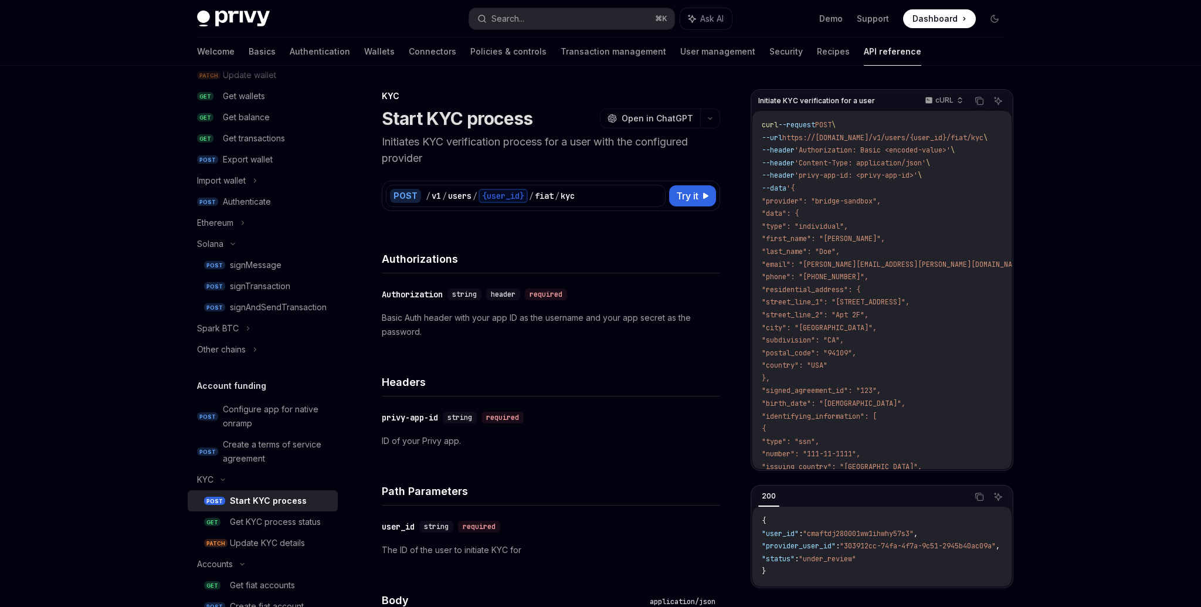
scroll to position [123, 0]
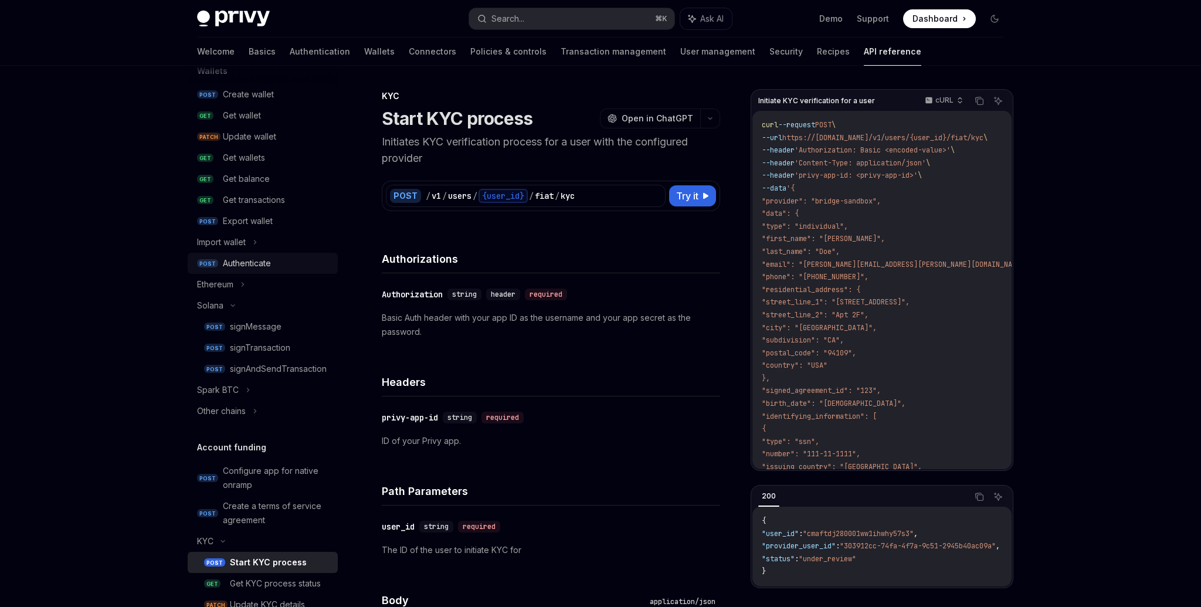
click at [254, 262] on div "Authenticate" at bounding box center [247, 263] width 48 height 14
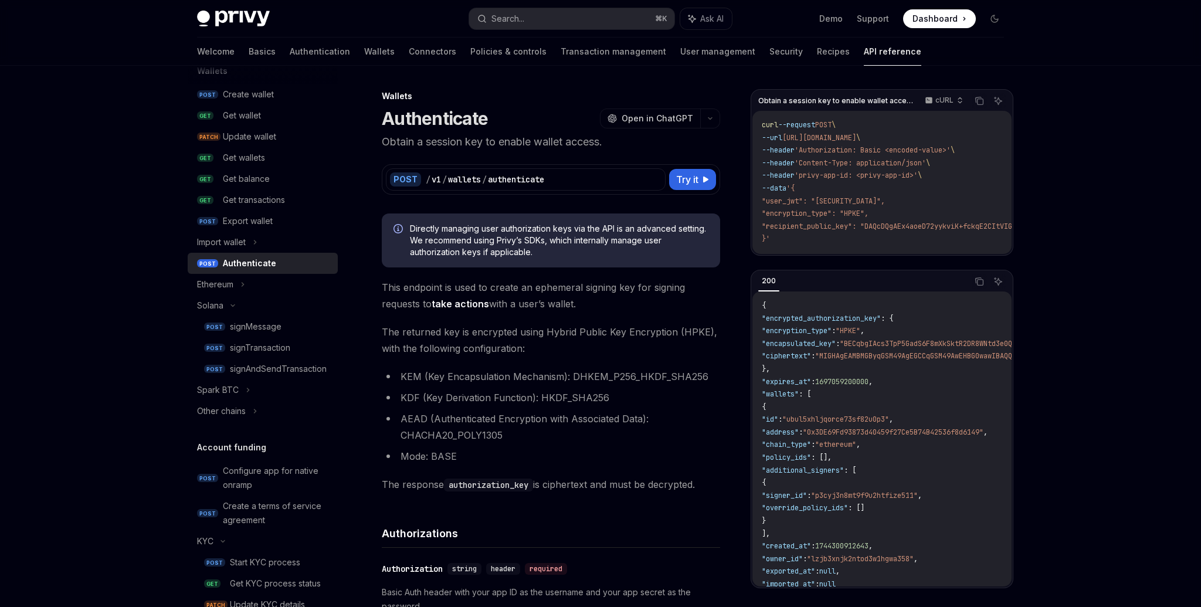
click at [254, 262] on div "Authenticate" at bounding box center [249, 263] width 53 height 14
type textarea "*"
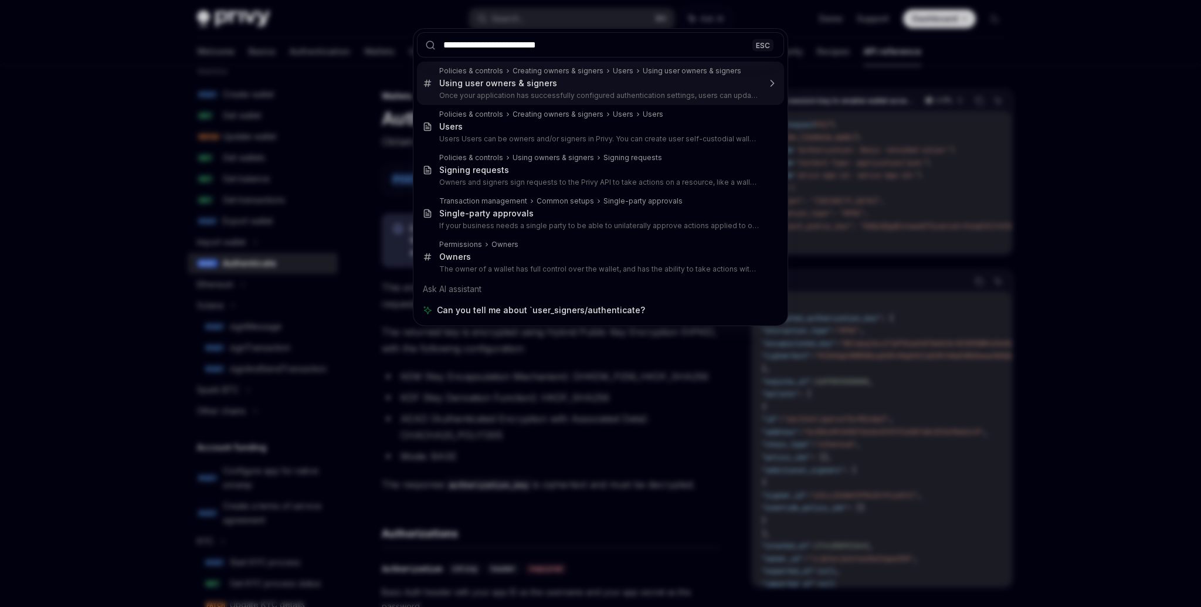
type input "**********"
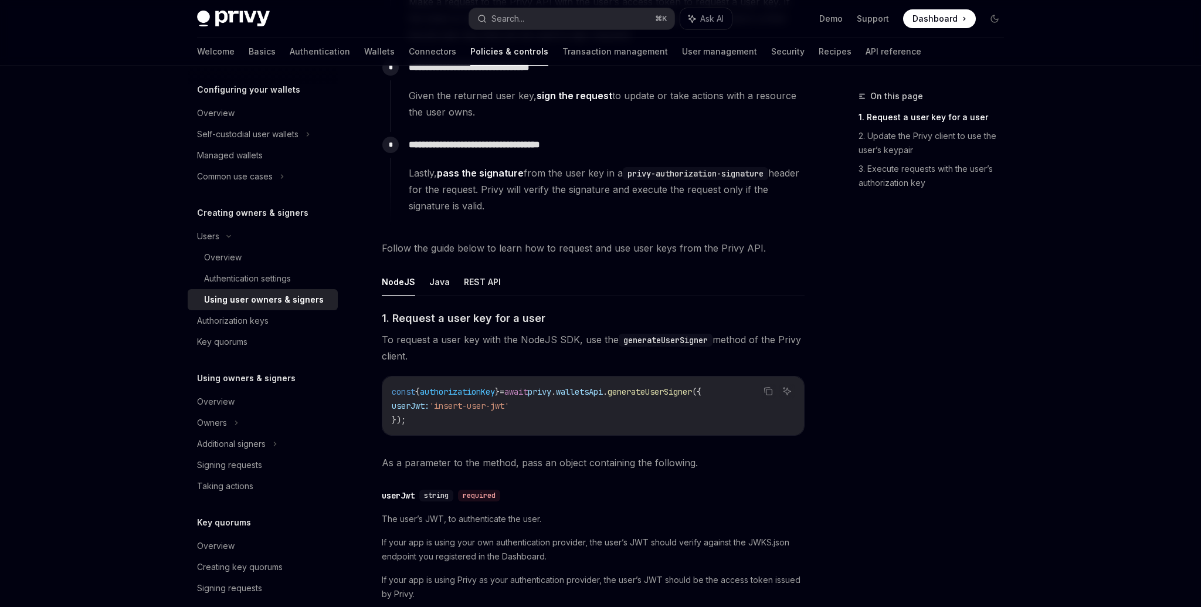
scroll to position [295, 0]
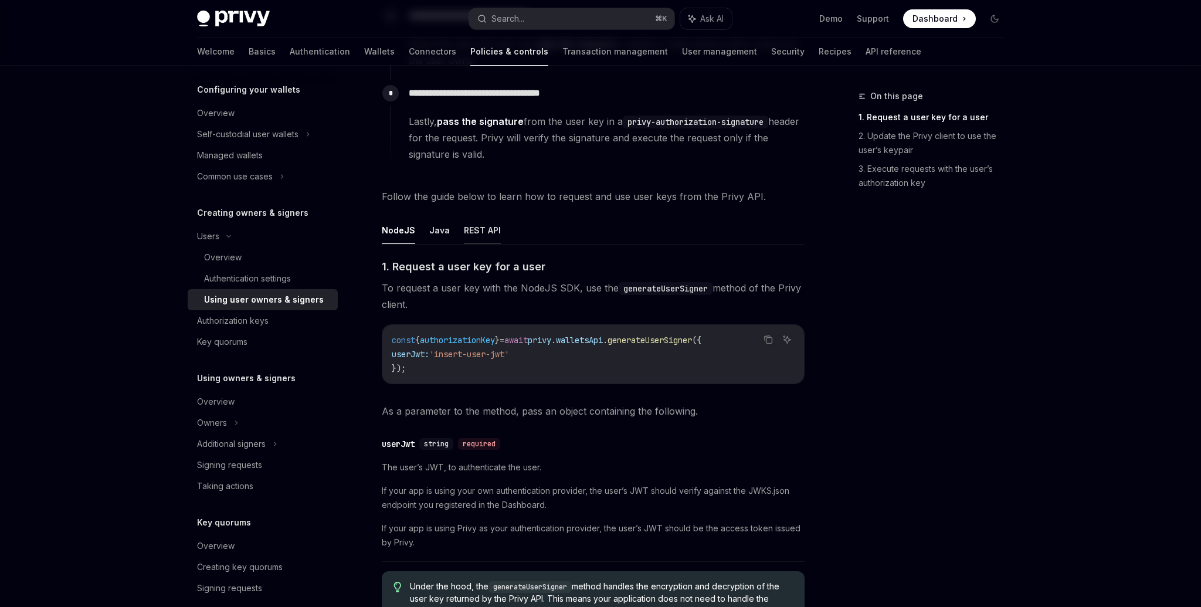
click at [475, 232] on button "REST API" at bounding box center [482, 230] width 37 height 28
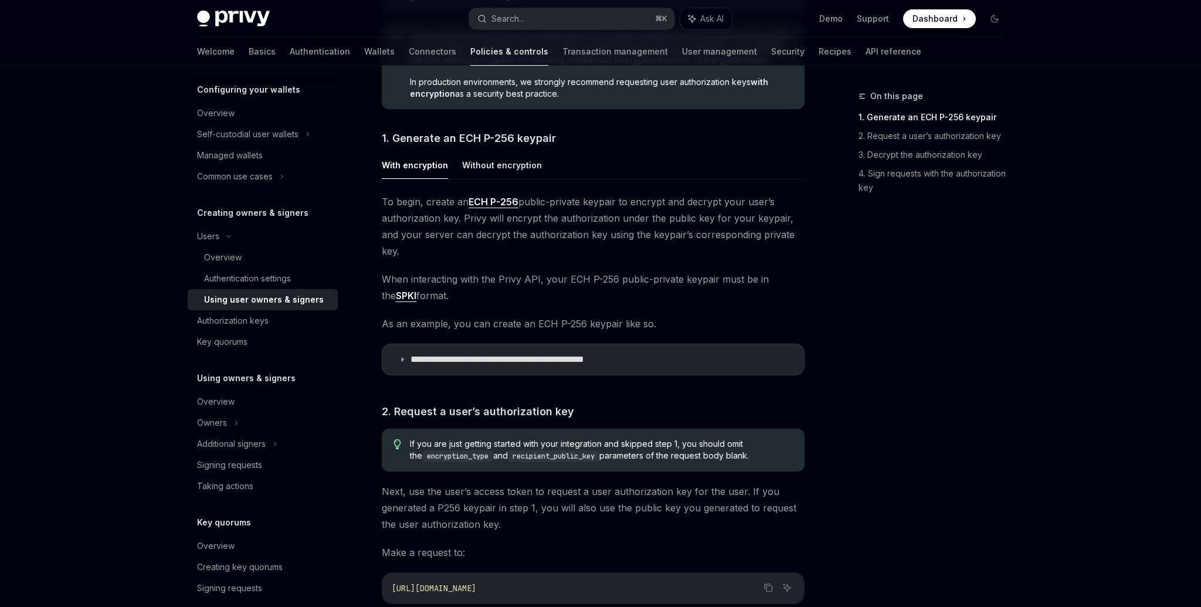
scroll to position [628, 0]
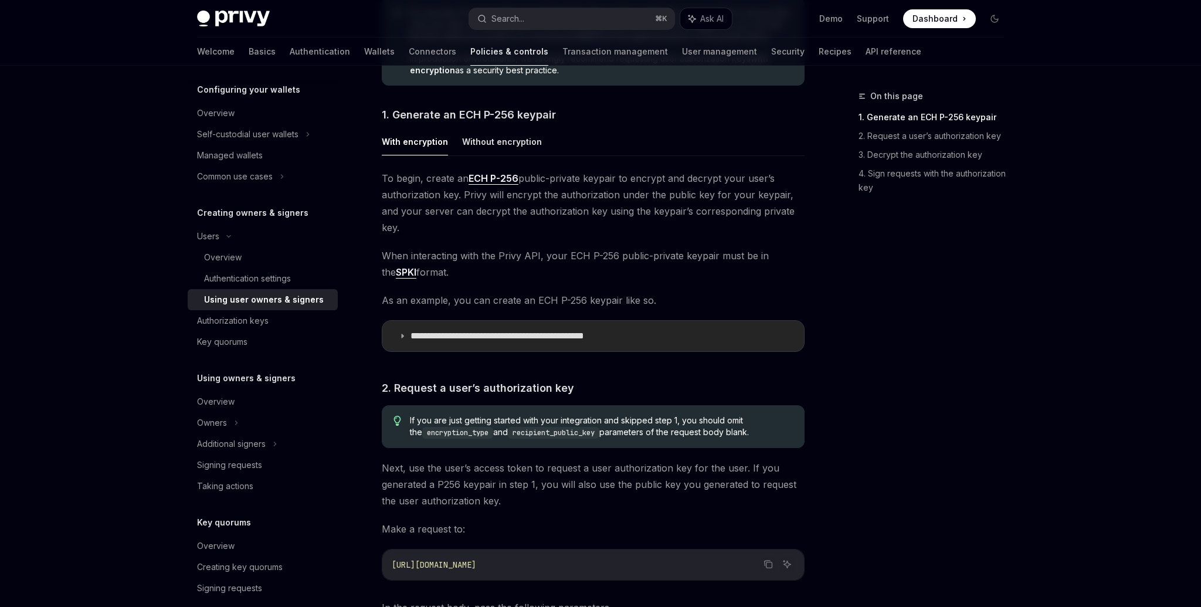
click at [516, 330] on p "**********" at bounding box center [529, 336] width 239 height 12
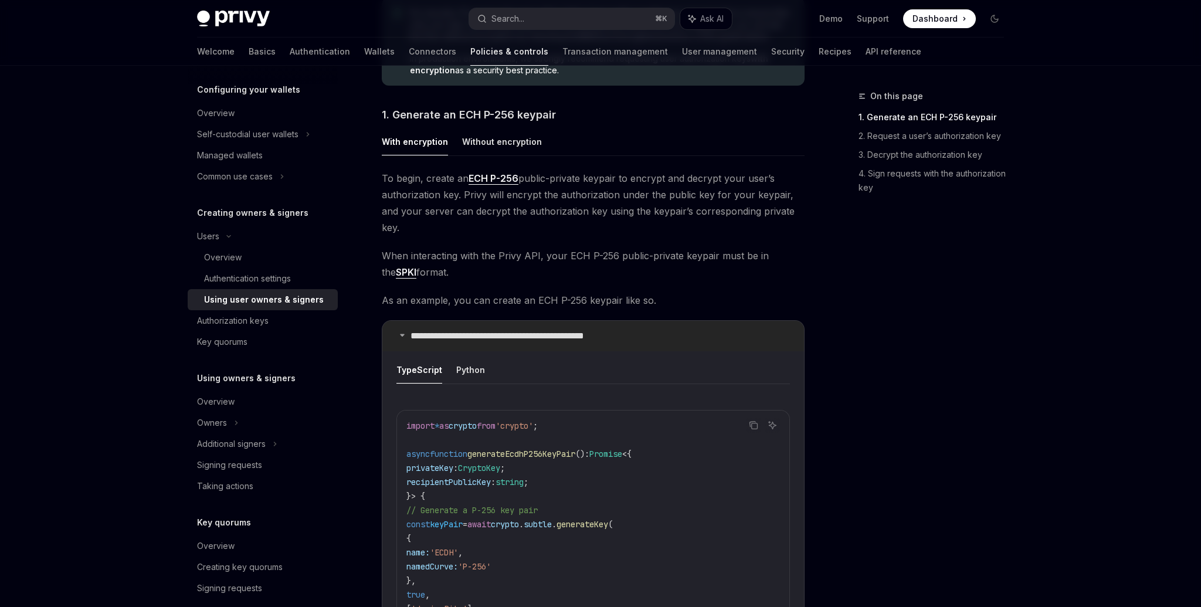
click at [516, 330] on p "**********" at bounding box center [529, 336] width 239 height 12
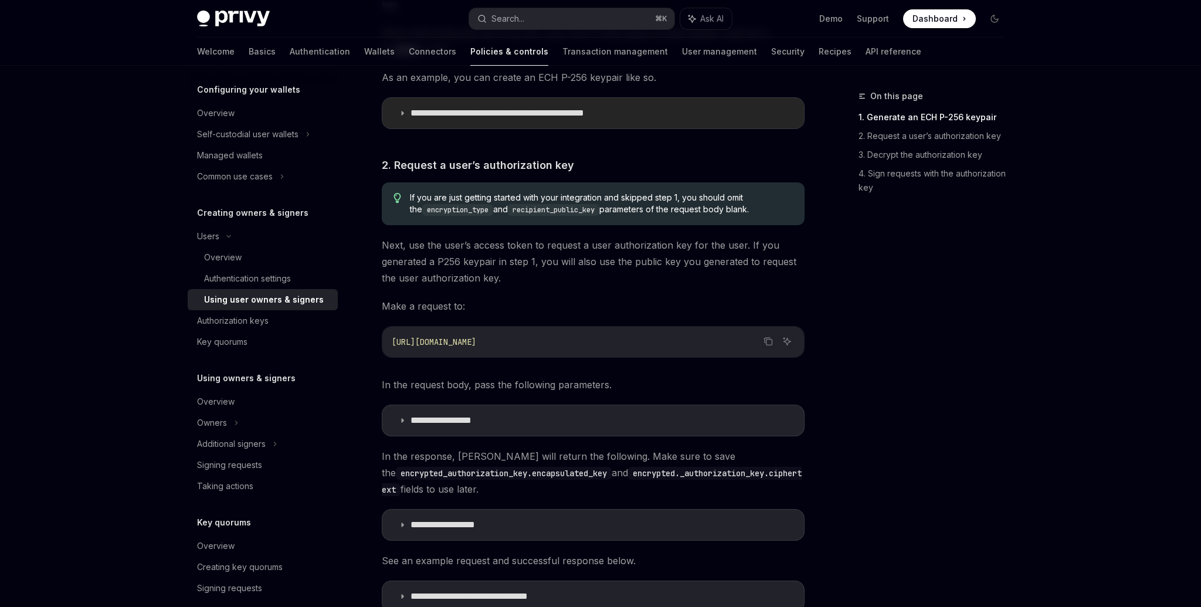
scroll to position [851, 0]
click at [454, 519] on p "**********" at bounding box center [457, 525] width 94 height 12
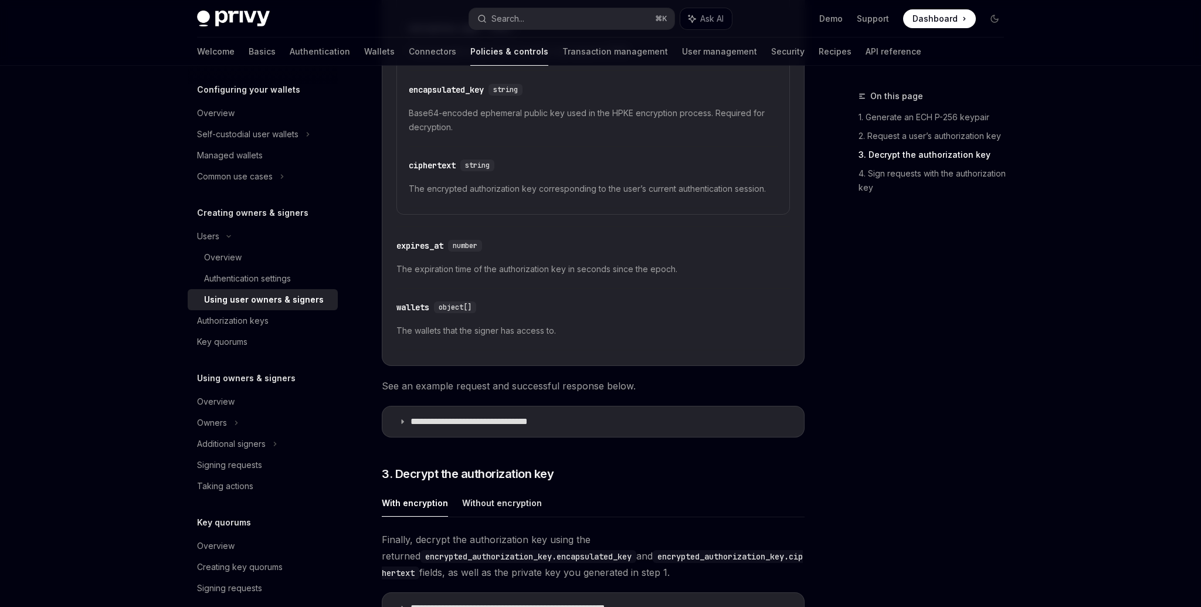
scroll to position [1744, 0]
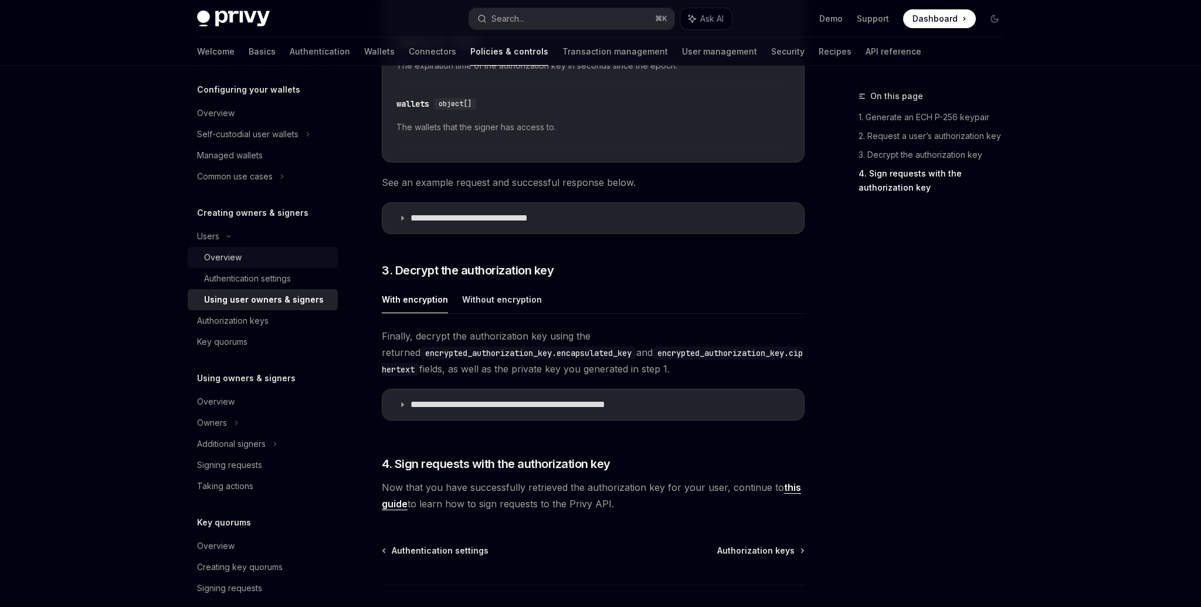
click at [247, 256] on div "Overview" at bounding box center [267, 257] width 127 height 14
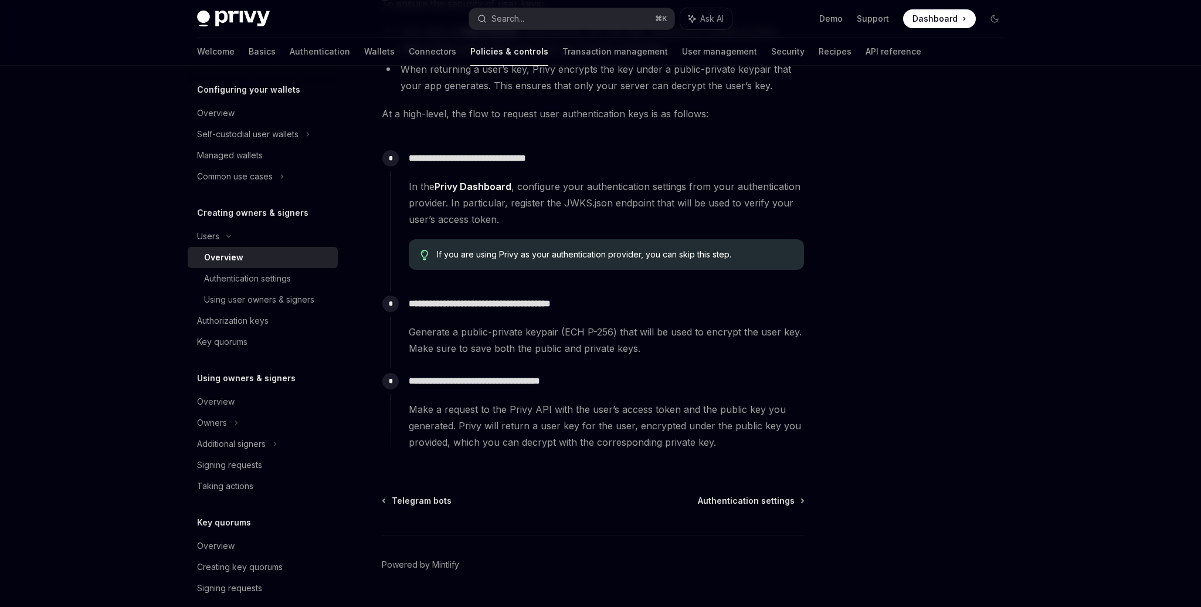
scroll to position [324, 0]
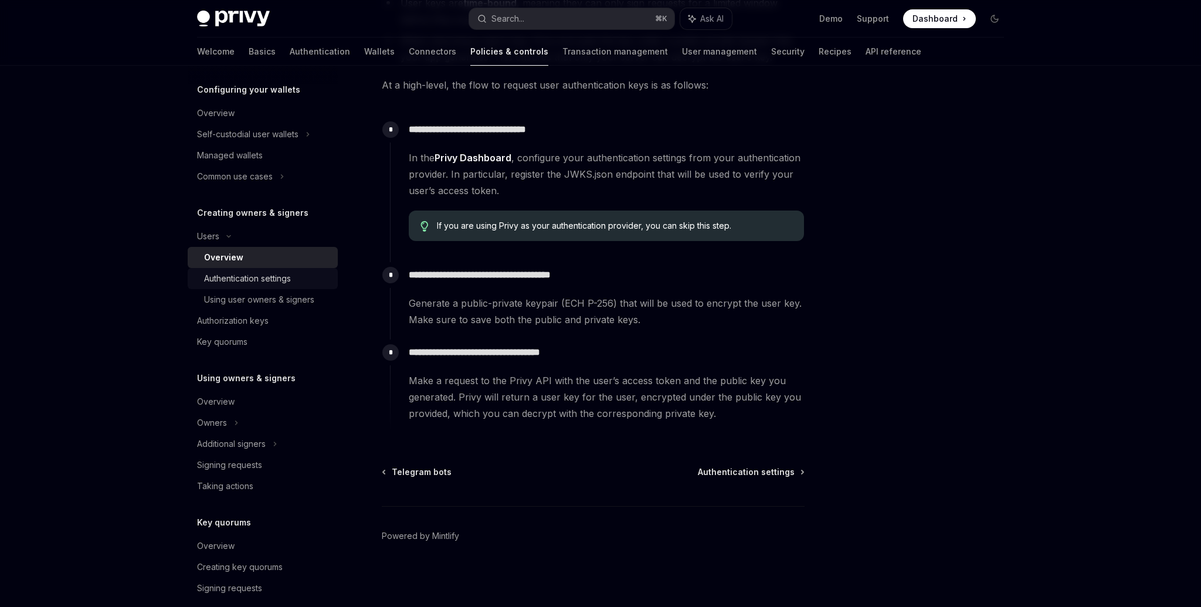
click at [260, 284] on div "Authentication settings" at bounding box center [247, 278] width 87 height 14
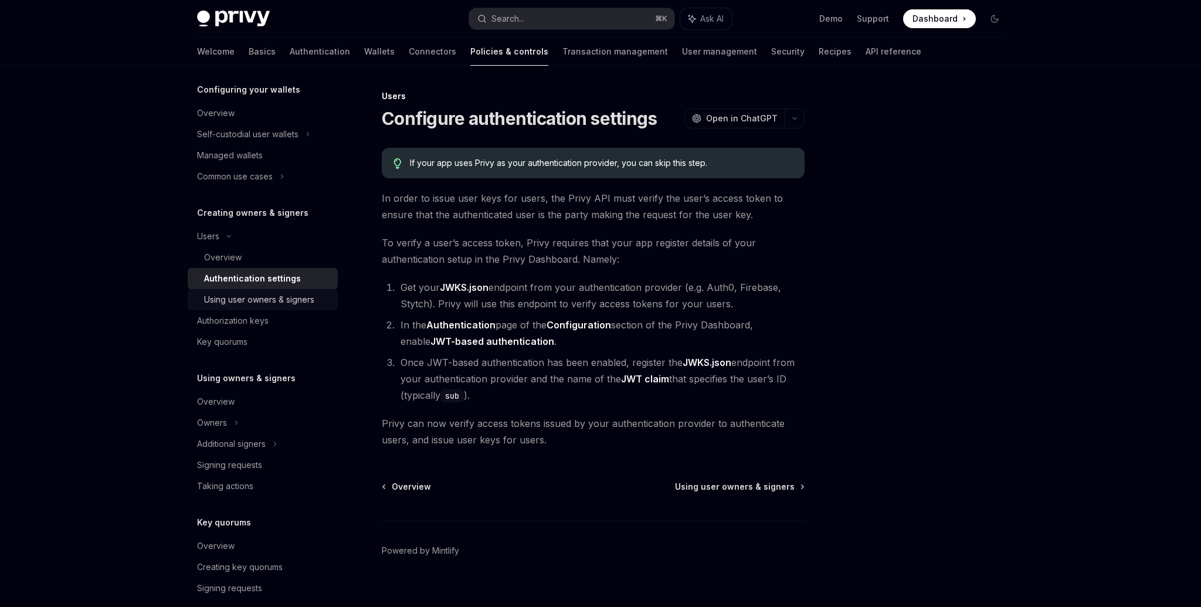
click at [308, 299] on div "Using user owners & signers" at bounding box center [259, 300] width 110 height 14
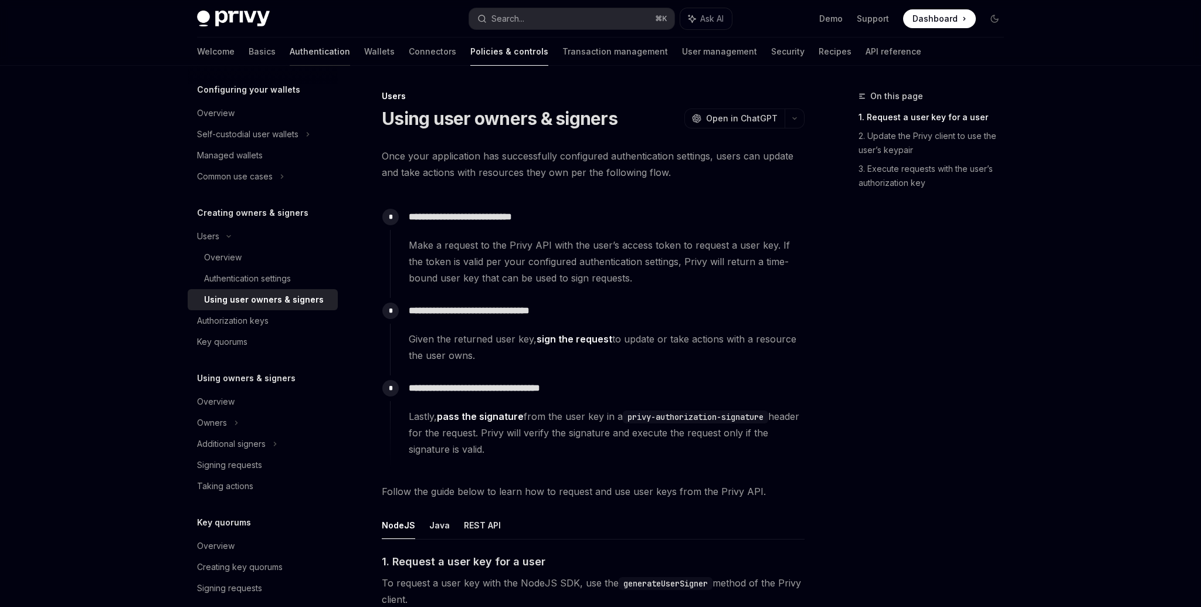
click at [290, 58] on link "Authentication" at bounding box center [320, 52] width 60 height 28
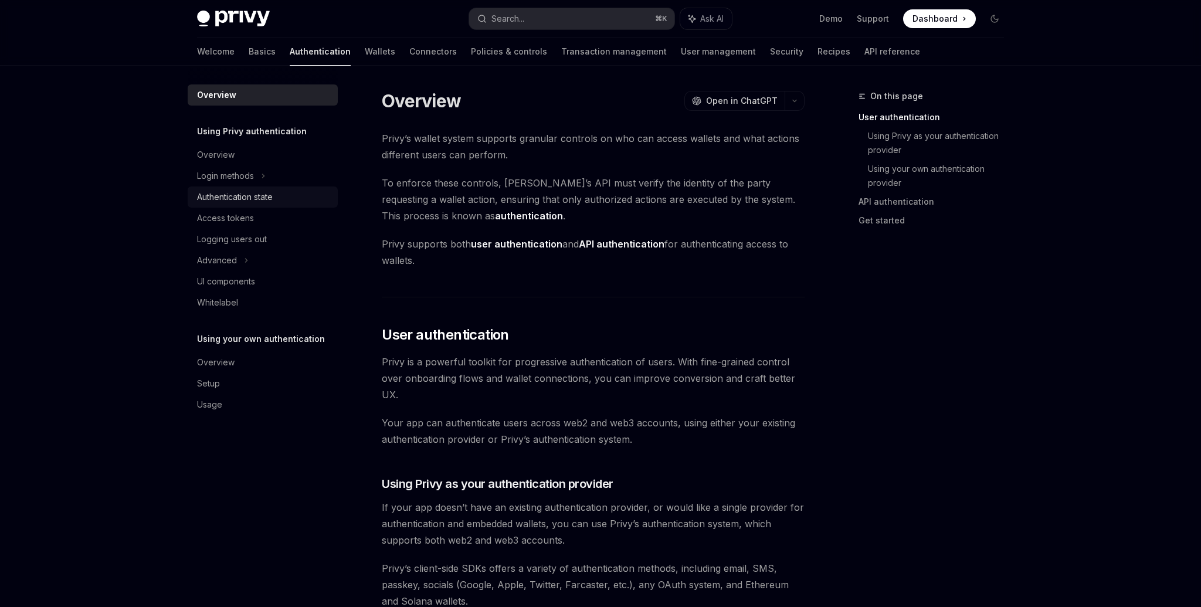
click at [235, 195] on div "Authentication state" at bounding box center [235, 197] width 76 height 14
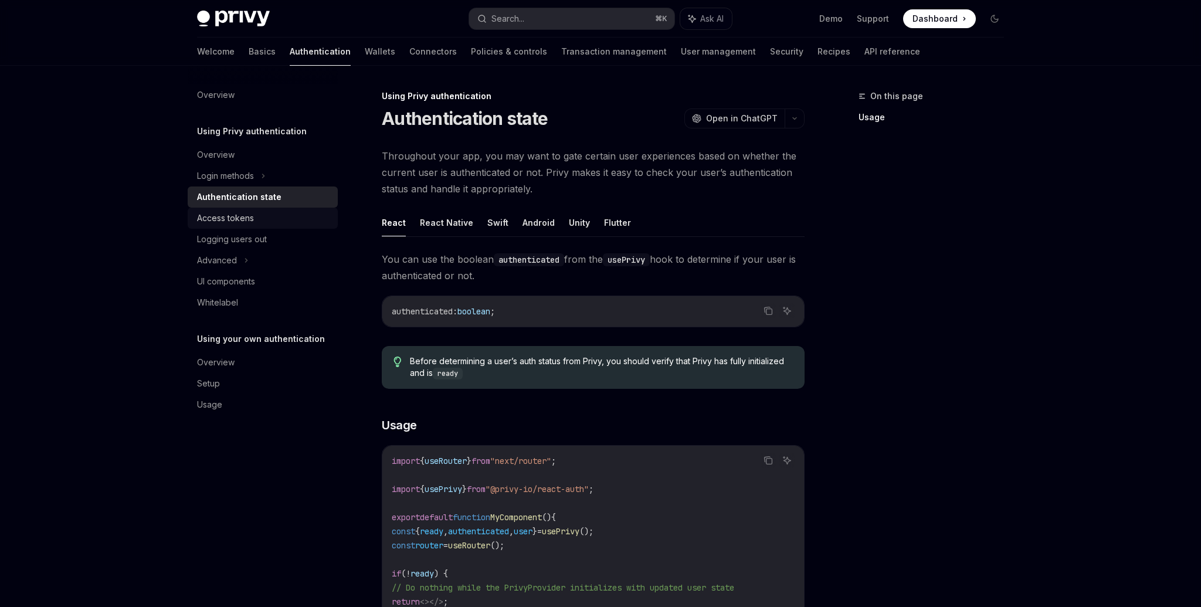
click at [234, 221] on div "Access tokens" at bounding box center [225, 218] width 57 height 14
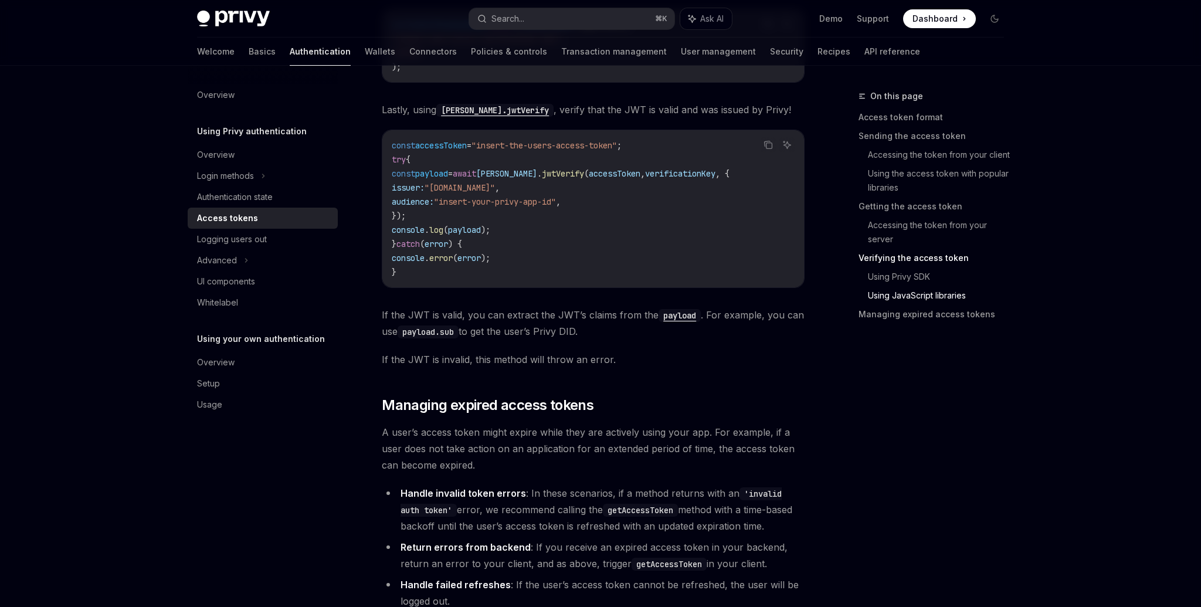
scroll to position [2784, 0]
click at [232, 379] on div "Setup" at bounding box center [264, 383] width 134 height 14
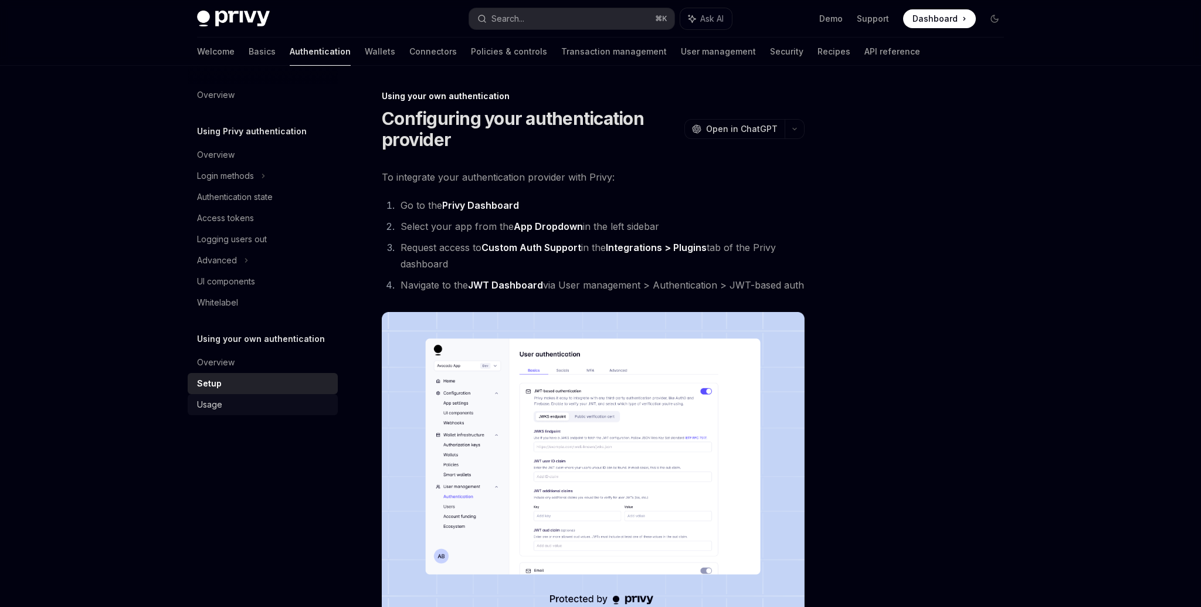
click at [233, 398] on div "Usage" at bounding box center [264, 404] width 134 height 14
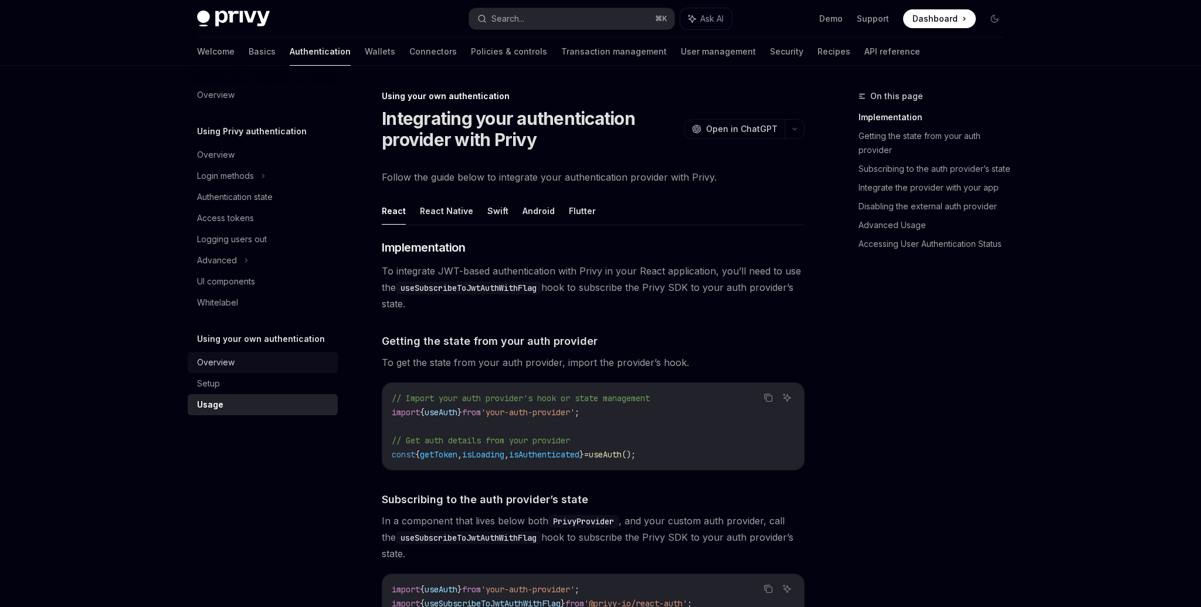
click at [249, 366] on div "Overview" at bounding box center [264, 362] width 134 height 14
type textarea "*"
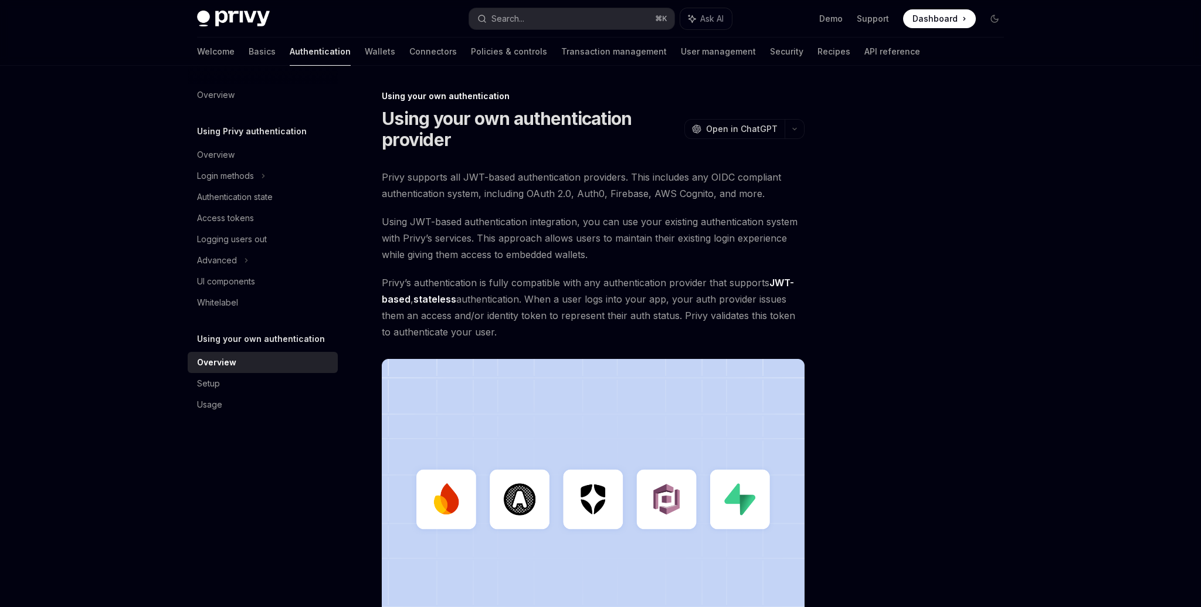
click at [936, 19] on span "Dashboard" at bounding box center [934, 19] width 45 height 12
